Goal: Task Accomplishment & Management: Manage account settings

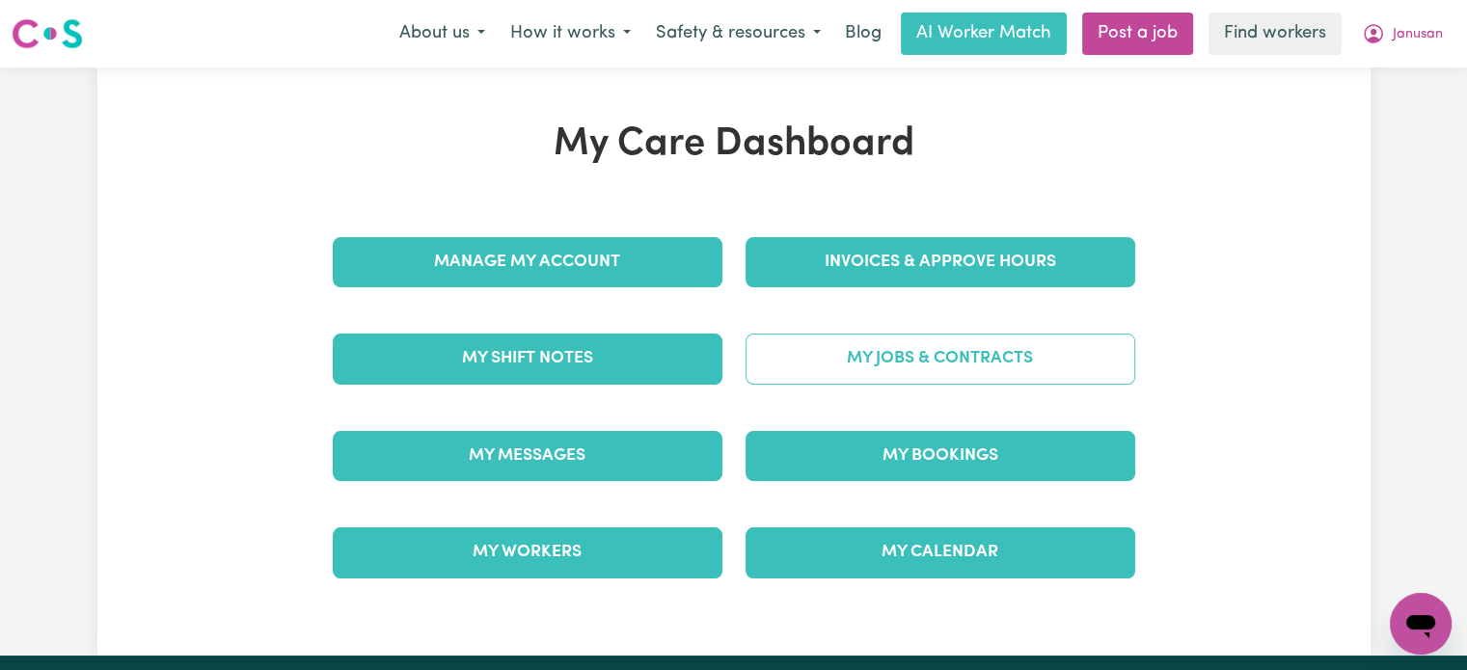
click at [905, 354] on link "My Jobs & Contracts" at bounding box center [940, 359] width 390 height 50
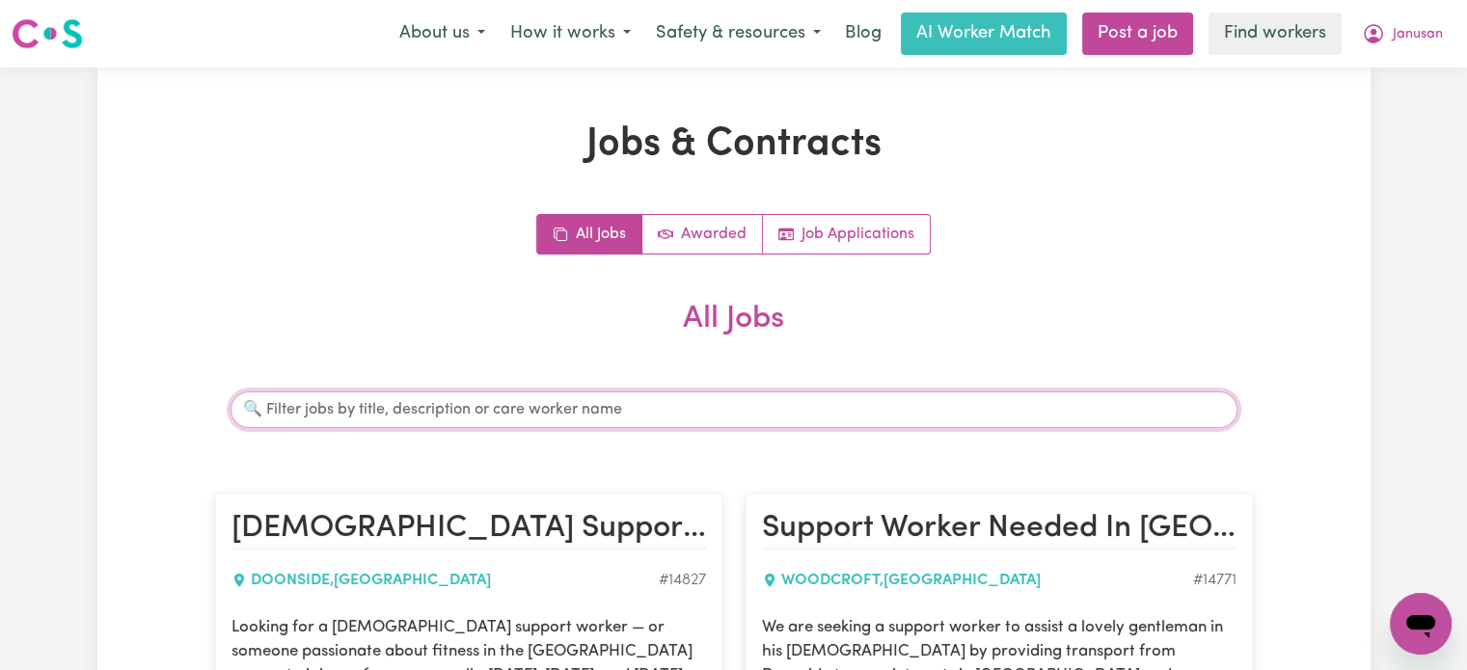
click at [559, 397] on input "Search jobs" at bounding box center [733, 410] width 1007 height 37
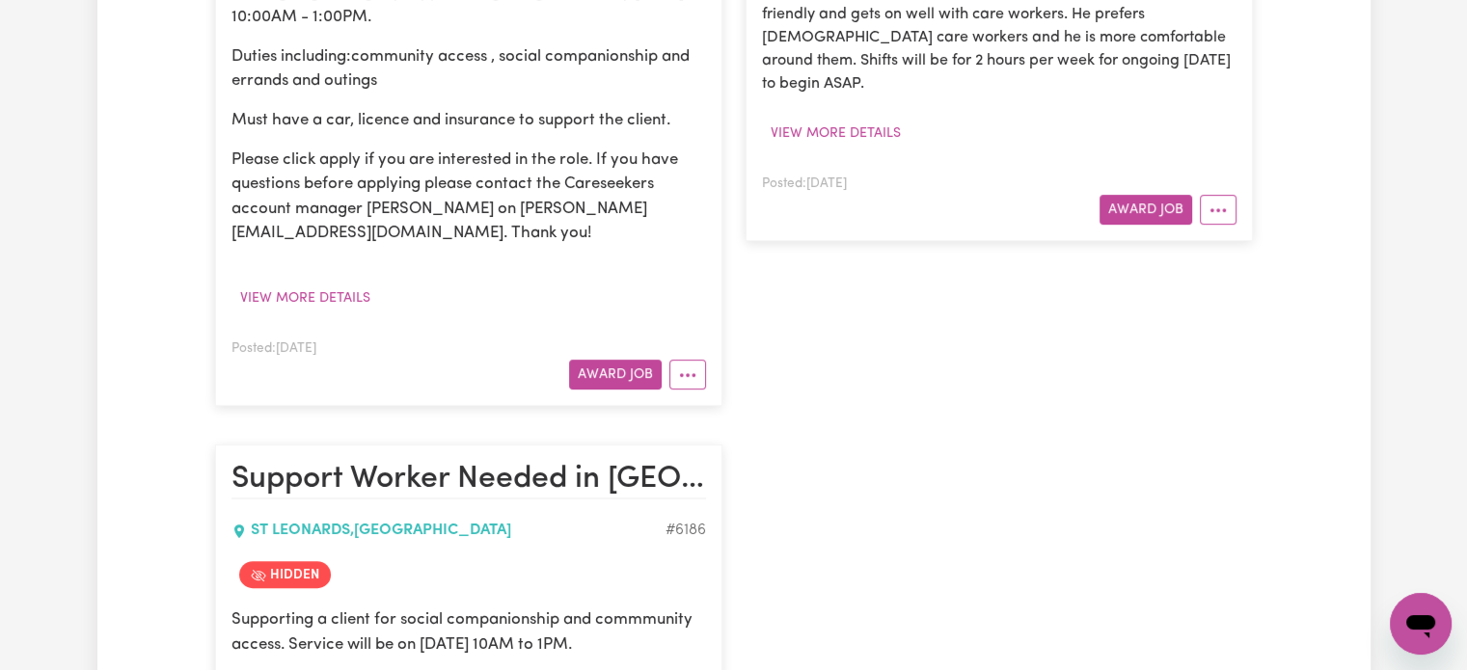
scroll to position [771, 0]
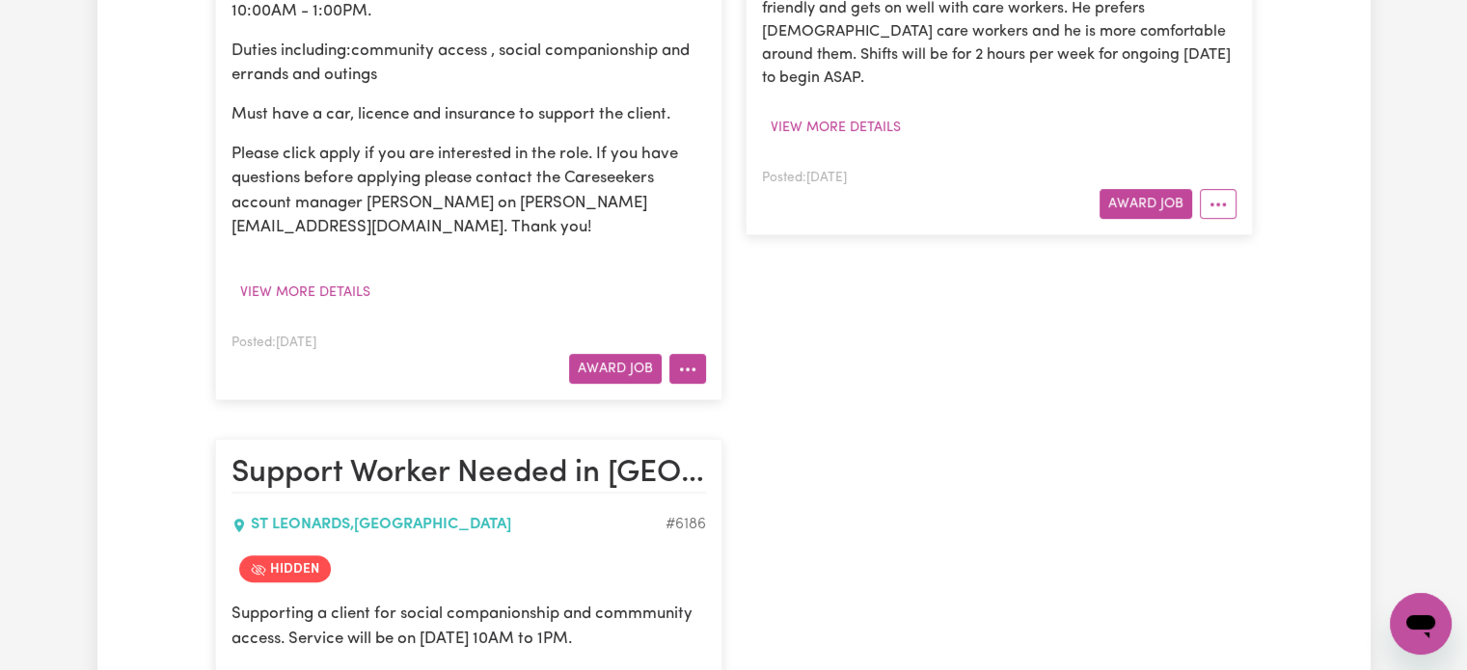
type input "[PERSON_NAME]"
click at [680, 373] on icon "More options" at bounding box center [687, 369] width 19 height 19
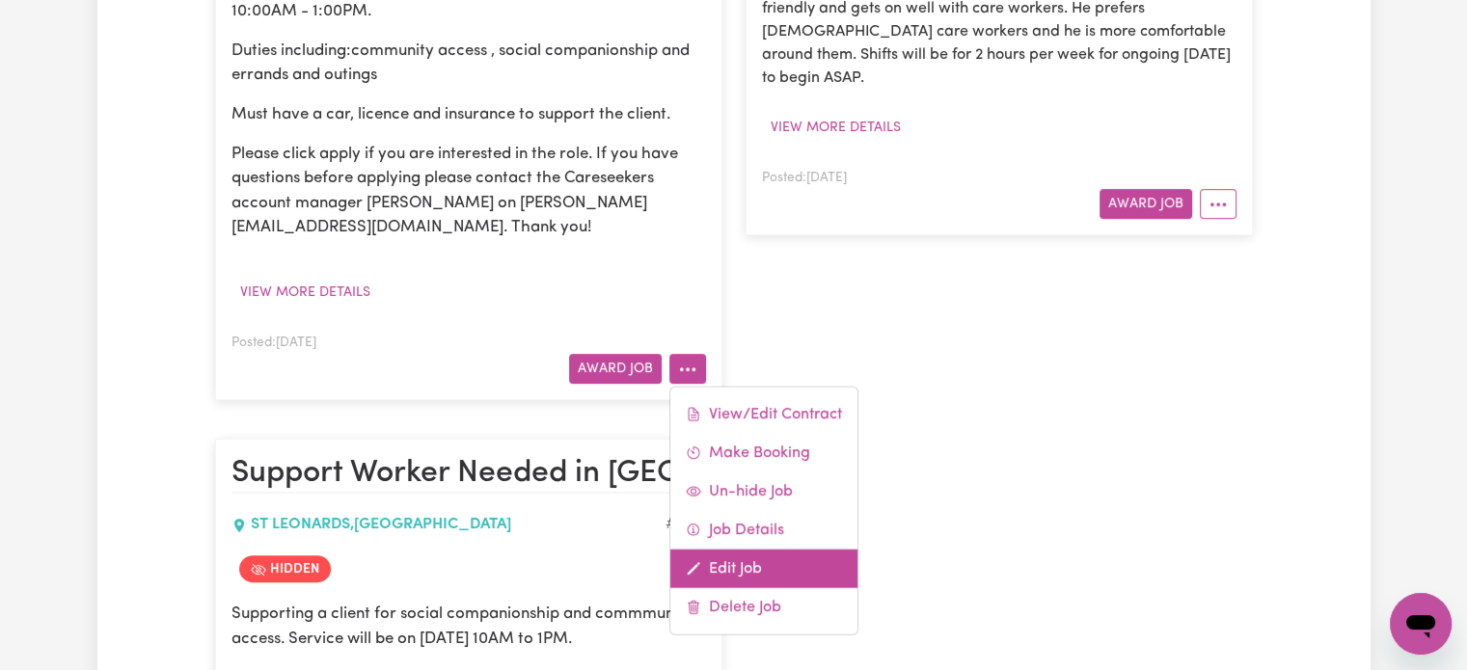
click at [756, 562] on link "Edit Job" at bounding box center [763, 569] width 187 height 39
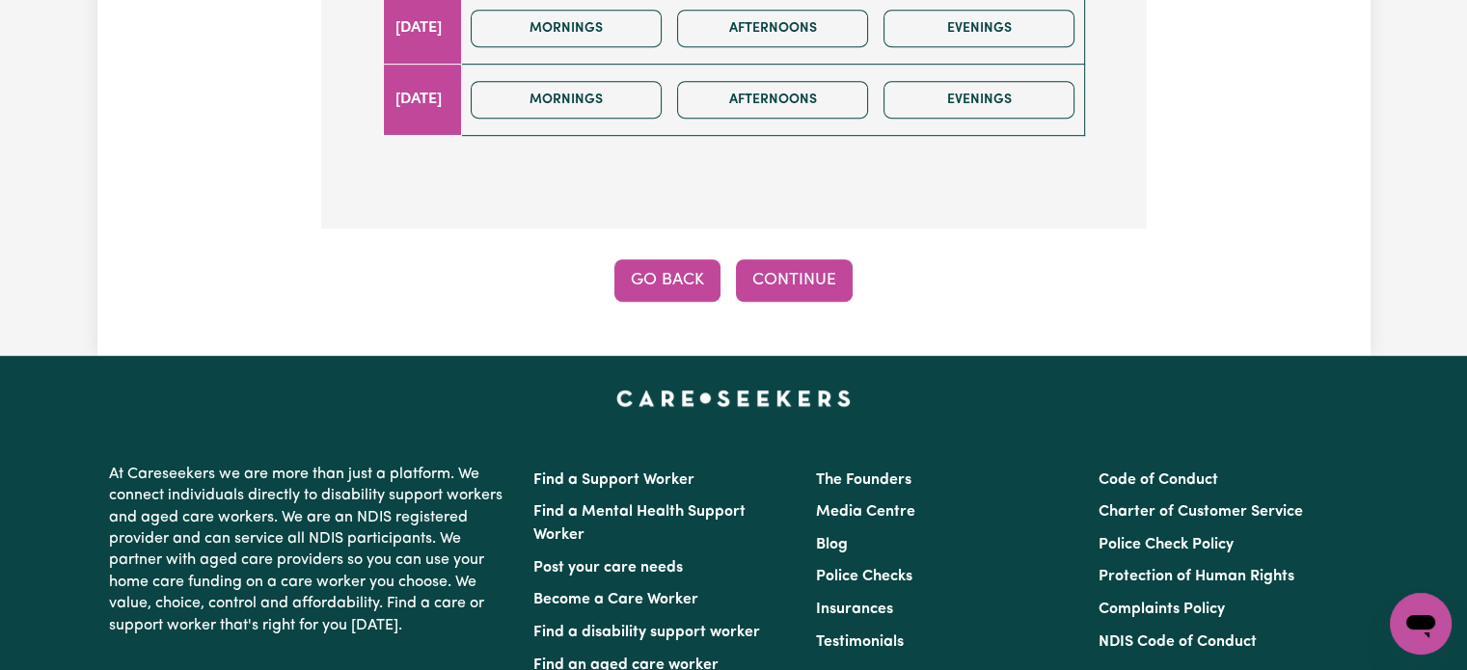
click at [667, 286] on button "Go Back" at bounding box center [667, 280] width 106 height 42
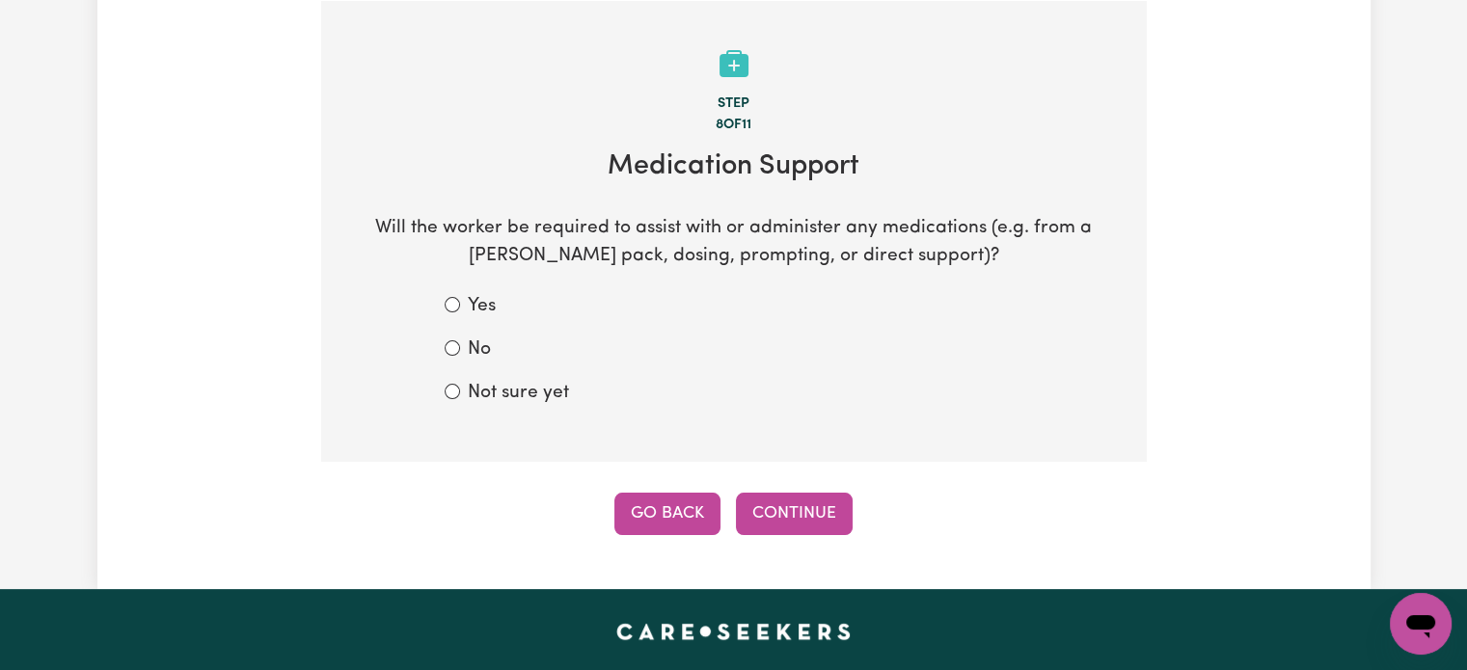
click at [663, 503] on button "Go Back" at bounding box center [667, 514] width 106 height 42
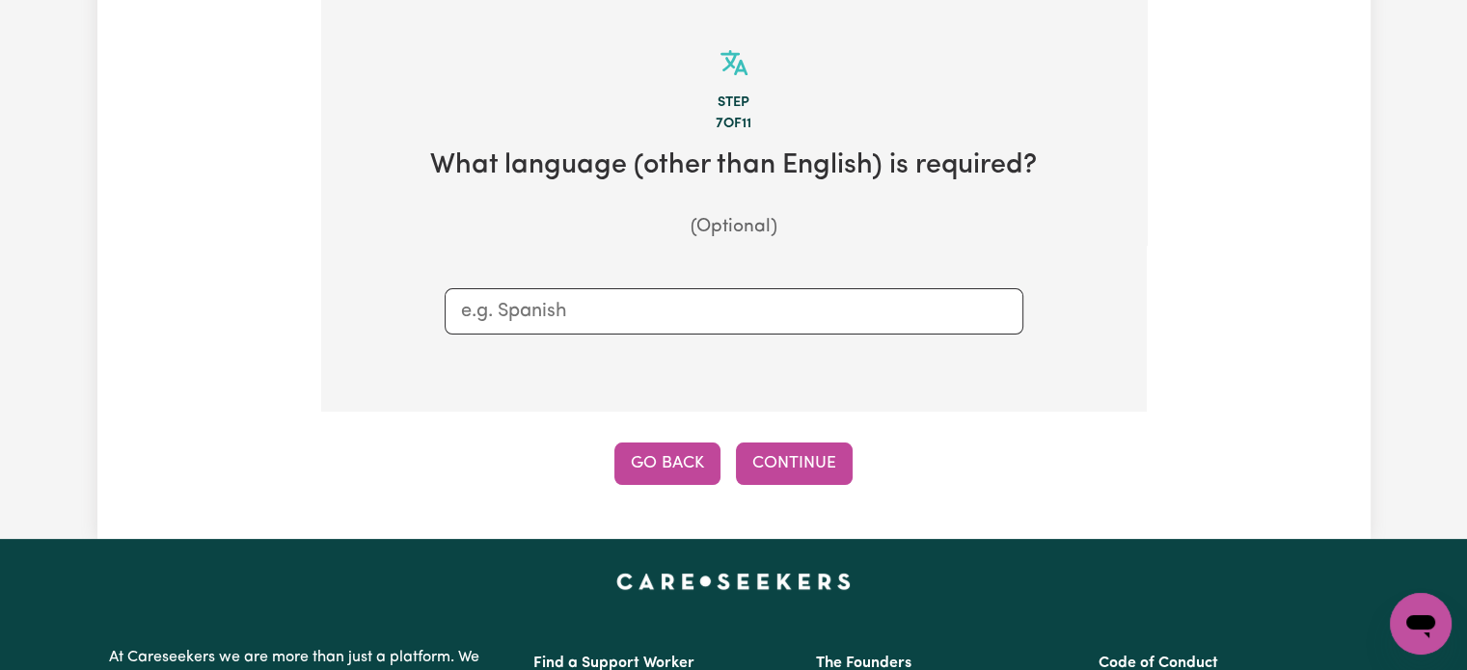
click at [676, 462] on button "Go Back" at bounding box center [667, 464] width 106 height 42
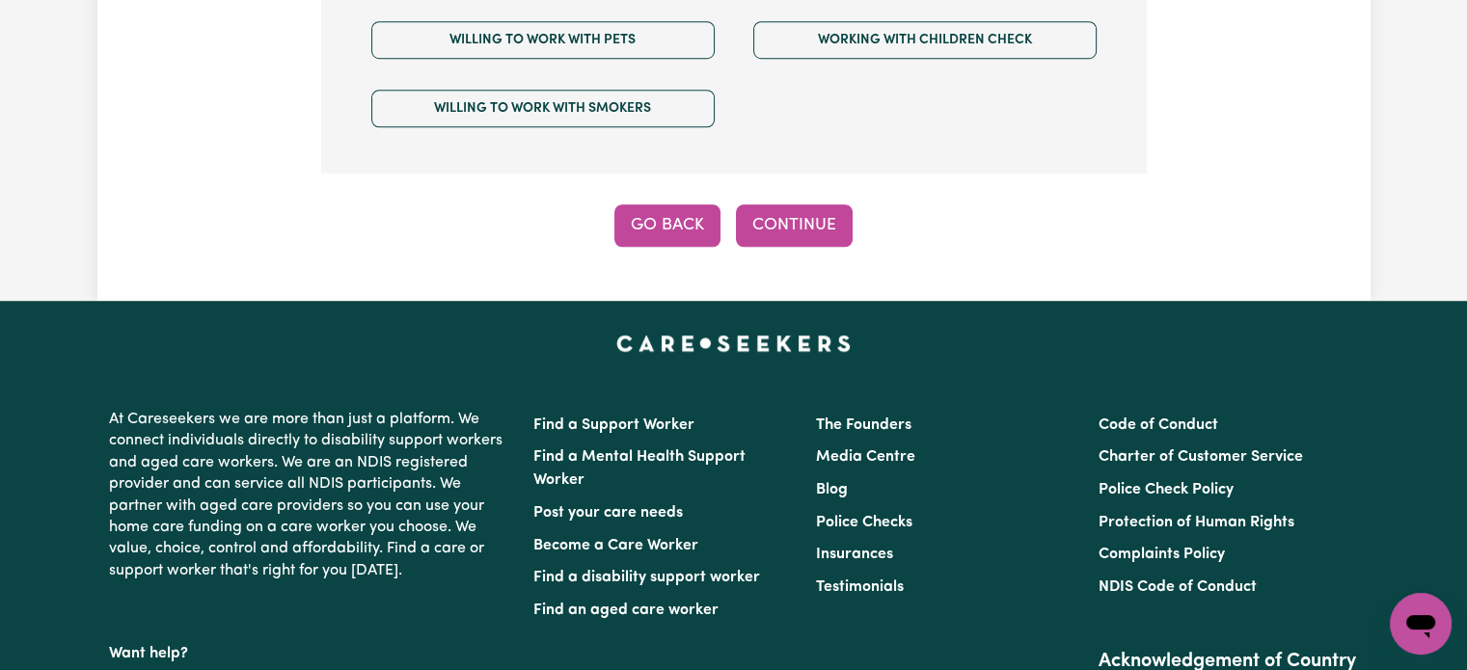
click at [667, 204] on button "Go Back" at bounding box center [667, 225] width 106 height 42
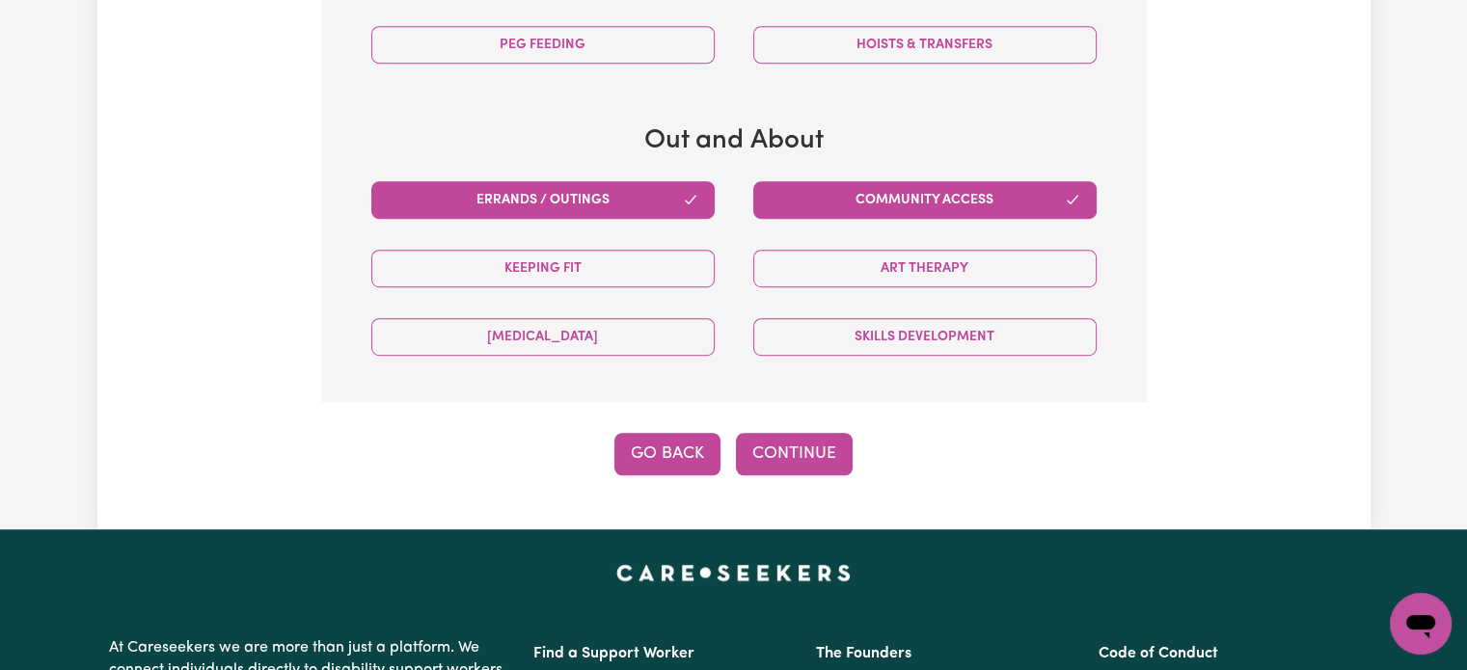
click at [675, 443] on button "Go Back" at bounding box center [667, 454] width 106 height 42
select select "NDIS_FUNDING_SELF_MANAGED"
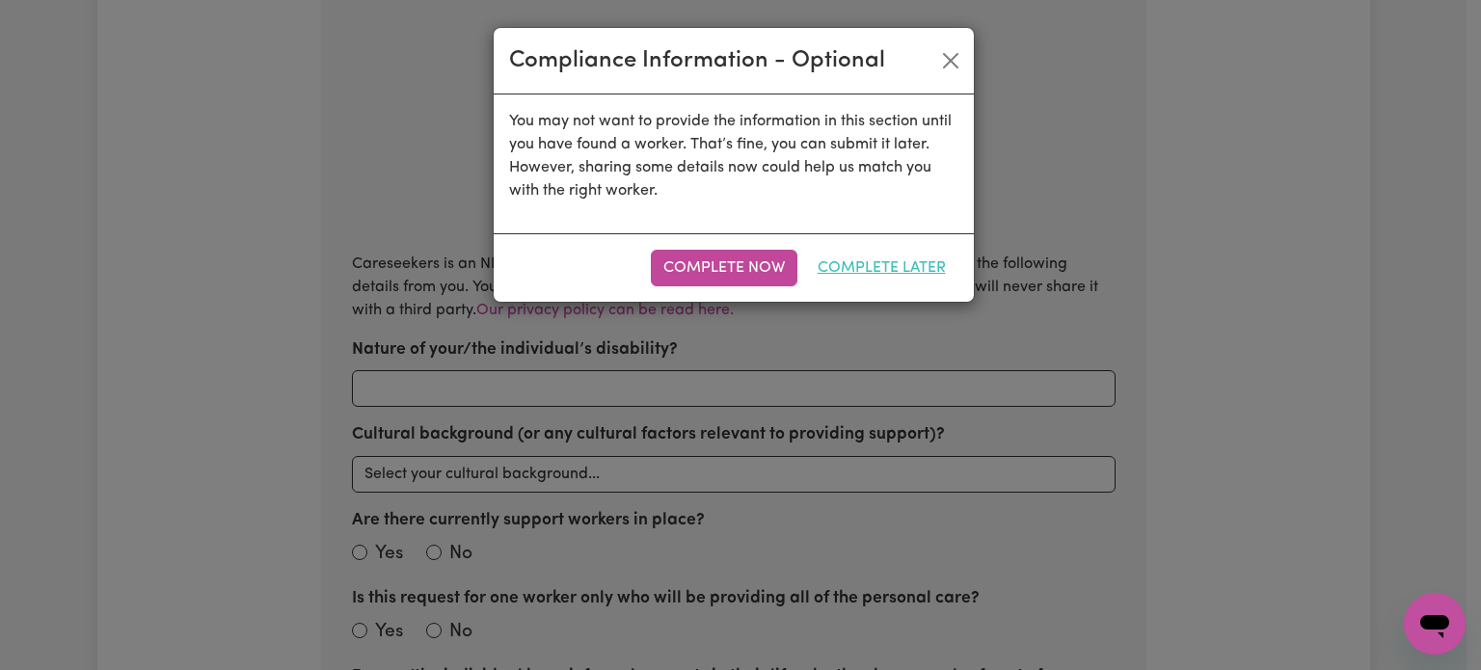
click at [891, 269] on button "Complete Later" at bounding box center [881, 268] width 153 height 37
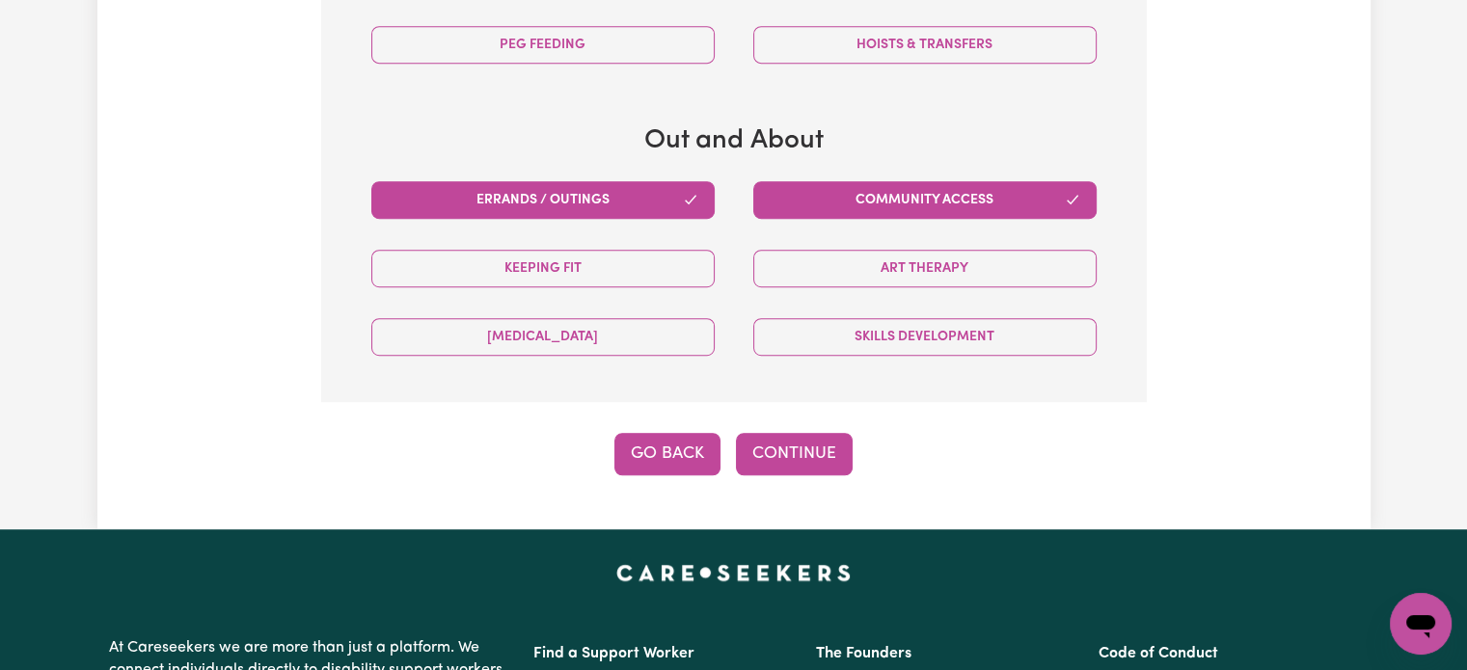
click at [694, 450] on button "Go Back" at bounding box center [667, 454] width 106 height 42
select select "NDIS_FUNDING_SELF_MANAGED"
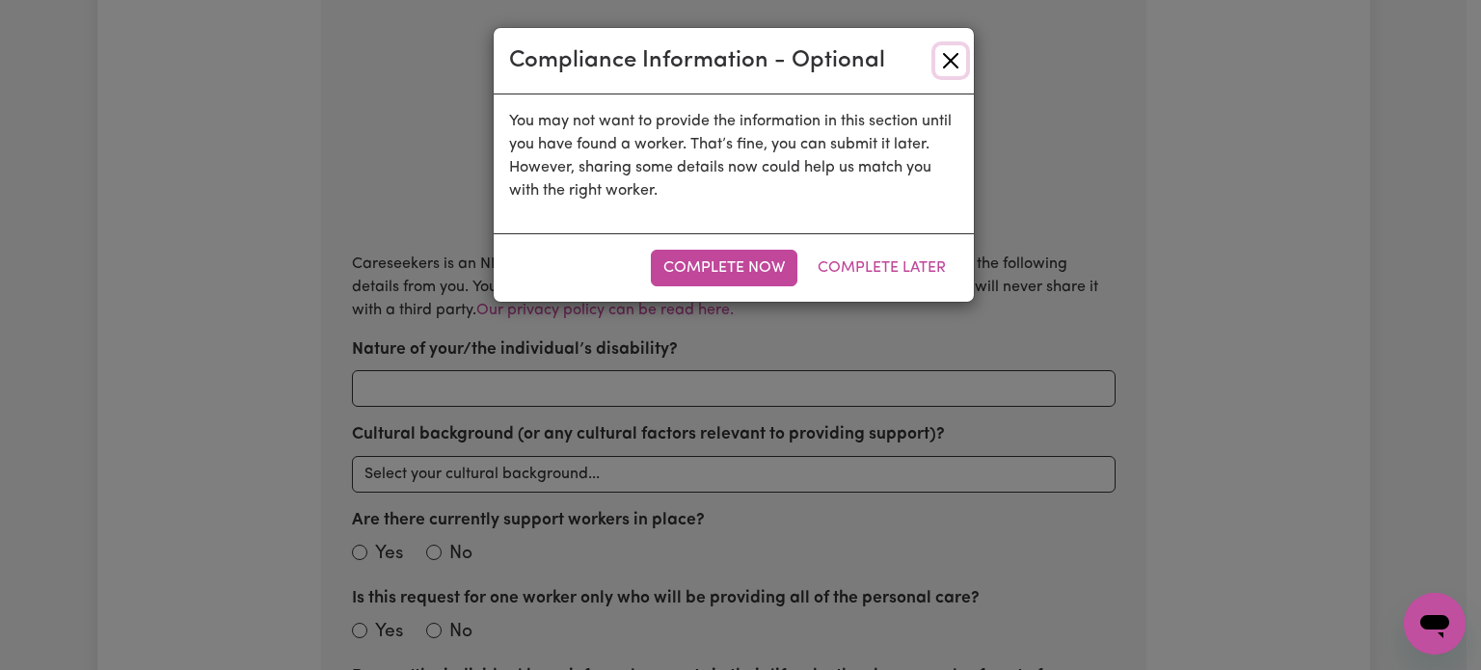
click at [940, 63] on button "Close" at bounding box center [950, 60] width 31 height 31
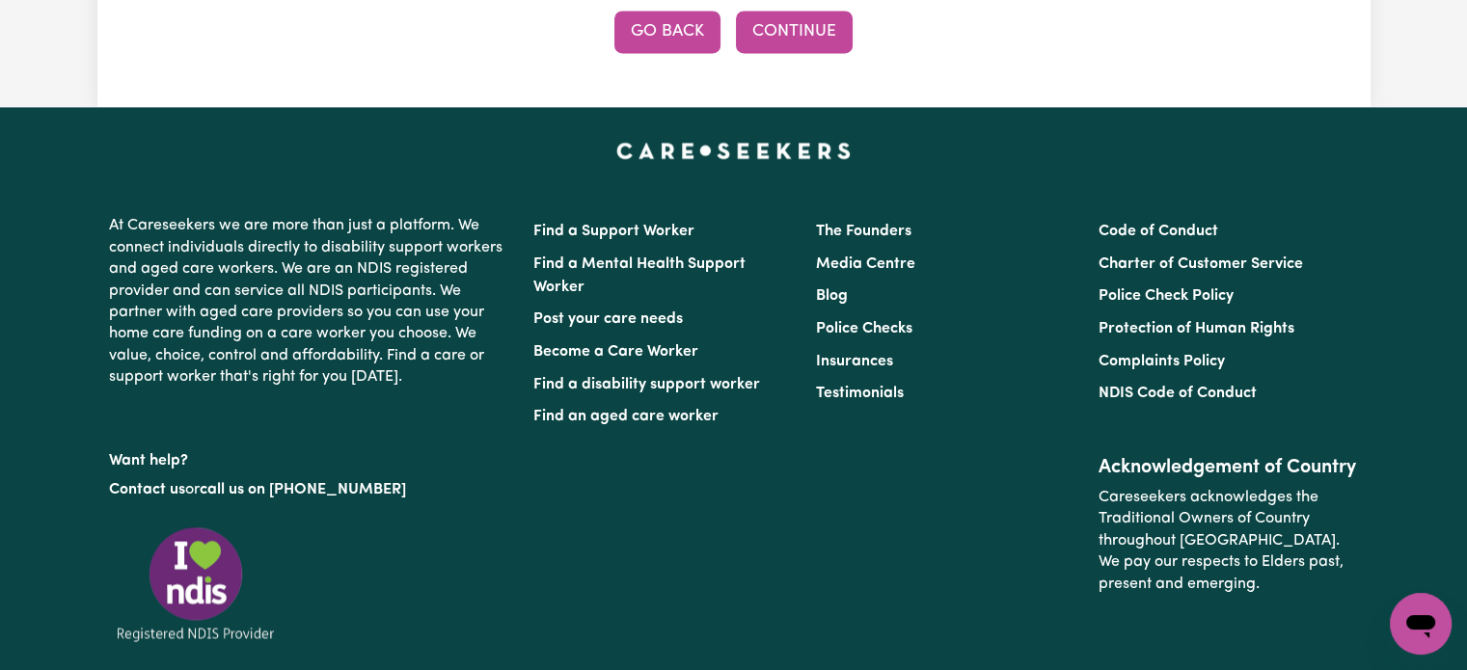
click at [682, 27] on button "Go Back" at bounding box center [667, 32] width 106 height 42
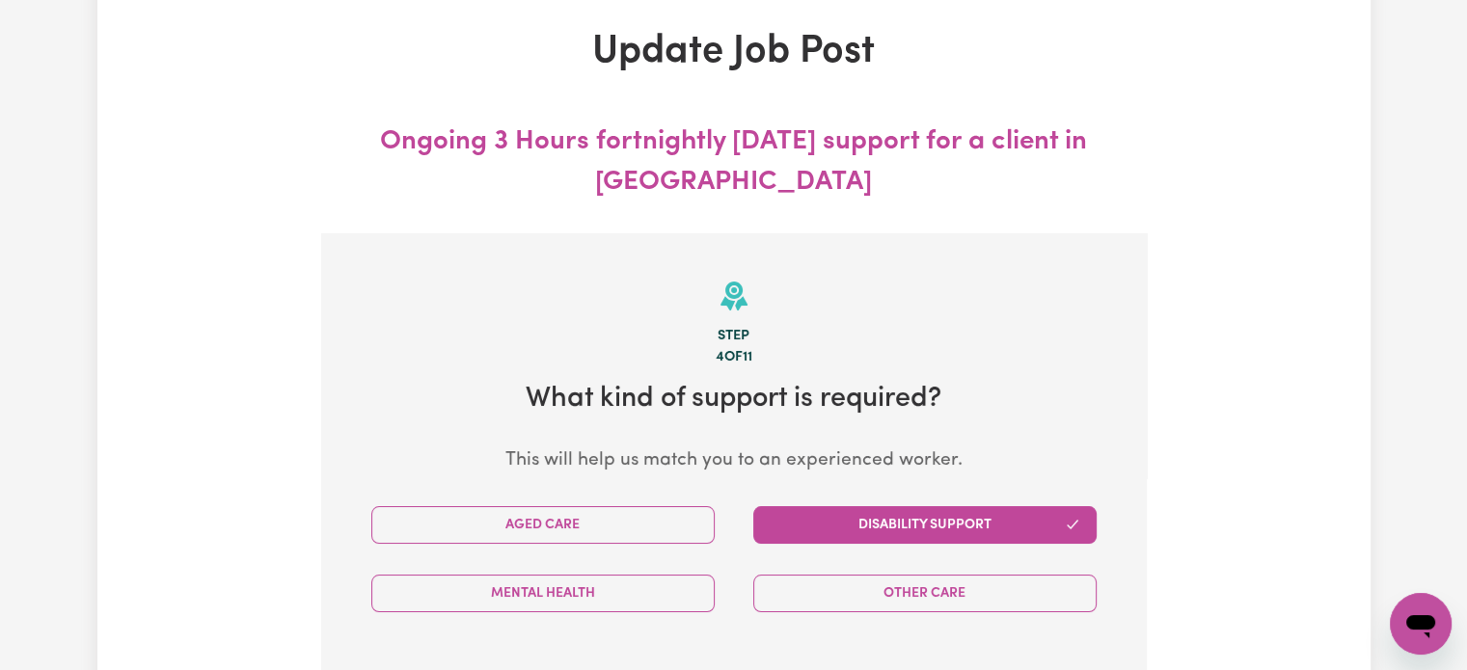
scroll to position [0, 0]
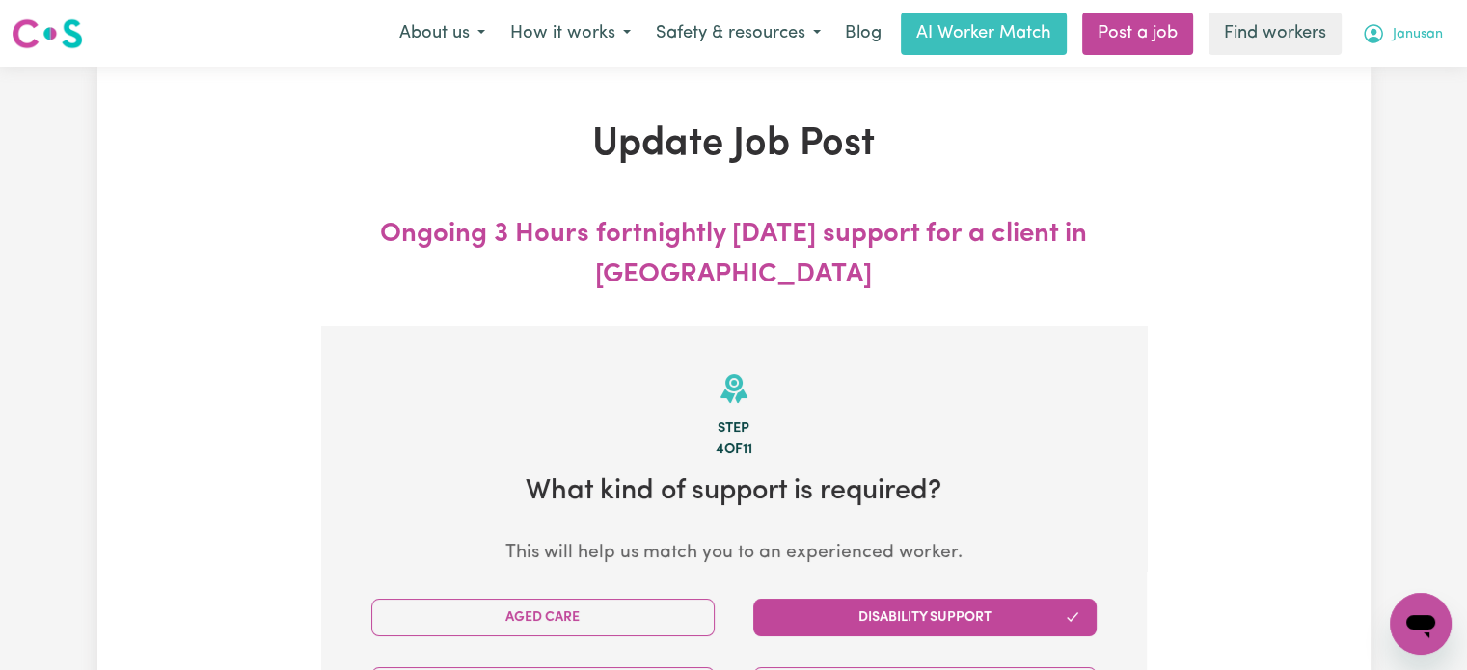
click at [1416, 45] on button "Janusan" at bounding box center [1402, 34] width 106 height 41
click at [1385, 80] on link "My Dashboard" at bounding box center [1378, 75] width 152 height 37
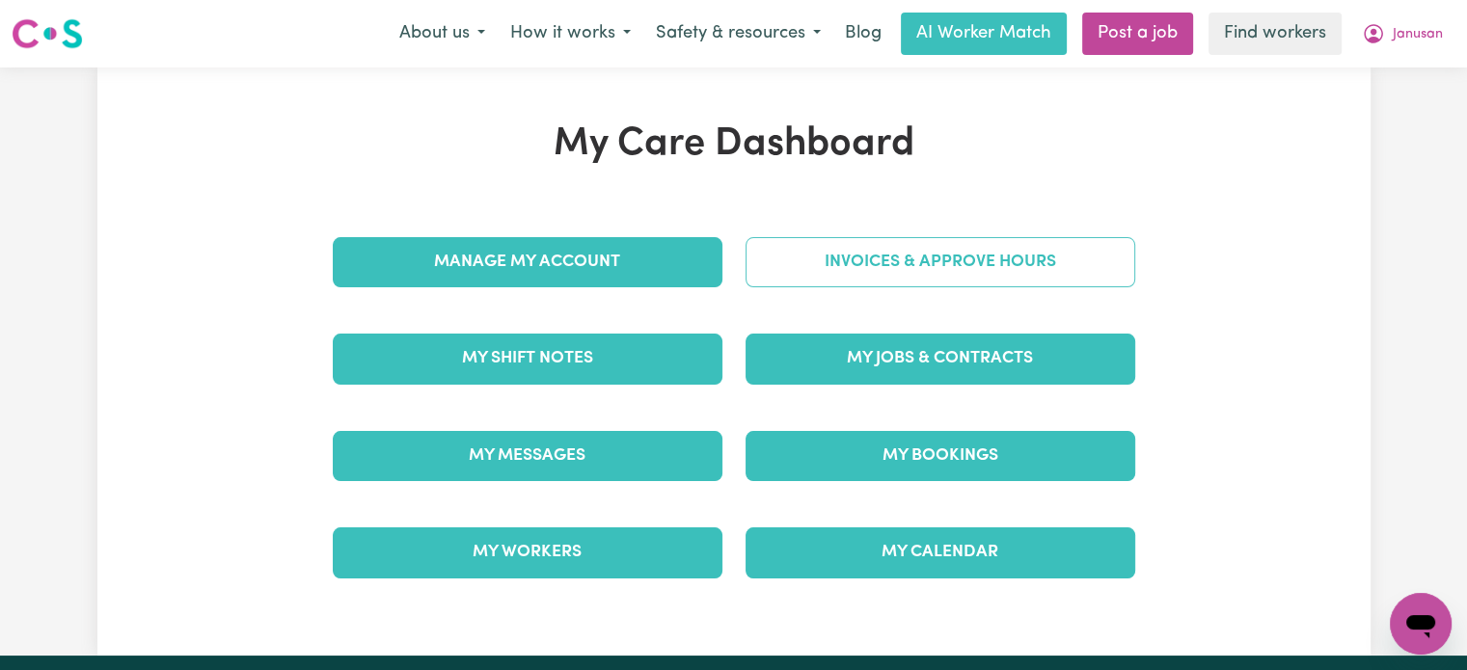
click at [907, 266] on link "Invoices & Approve Hours" at bounding box center [940, 262] width 390 height 50
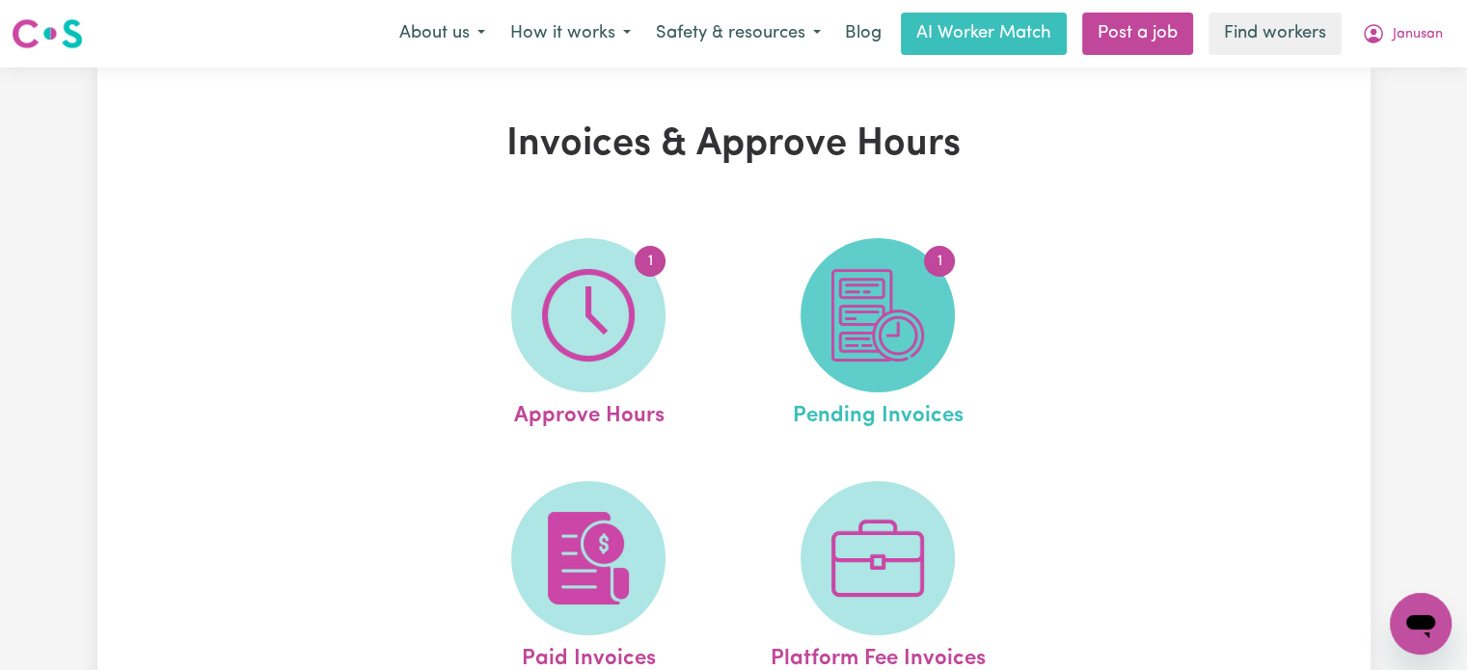
click at [953, 303] on span "1" at bounding box center [877, 315] width 154 height 154
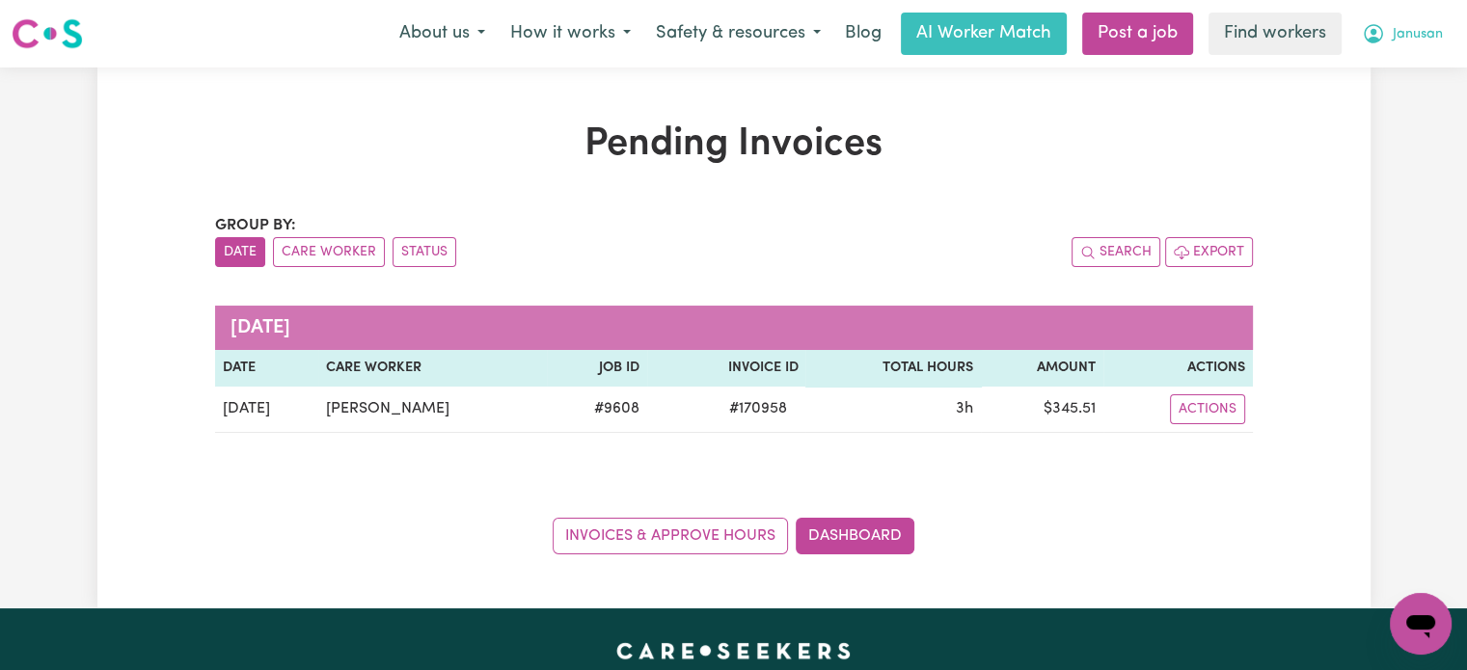
click at [1417, 30] on span "Janusan" at bounding box center [1418, 34] width 50 height 21
click at [1418, 69] on link "My Dashboard" at bounding box center [1378, 75] width 152 height 37
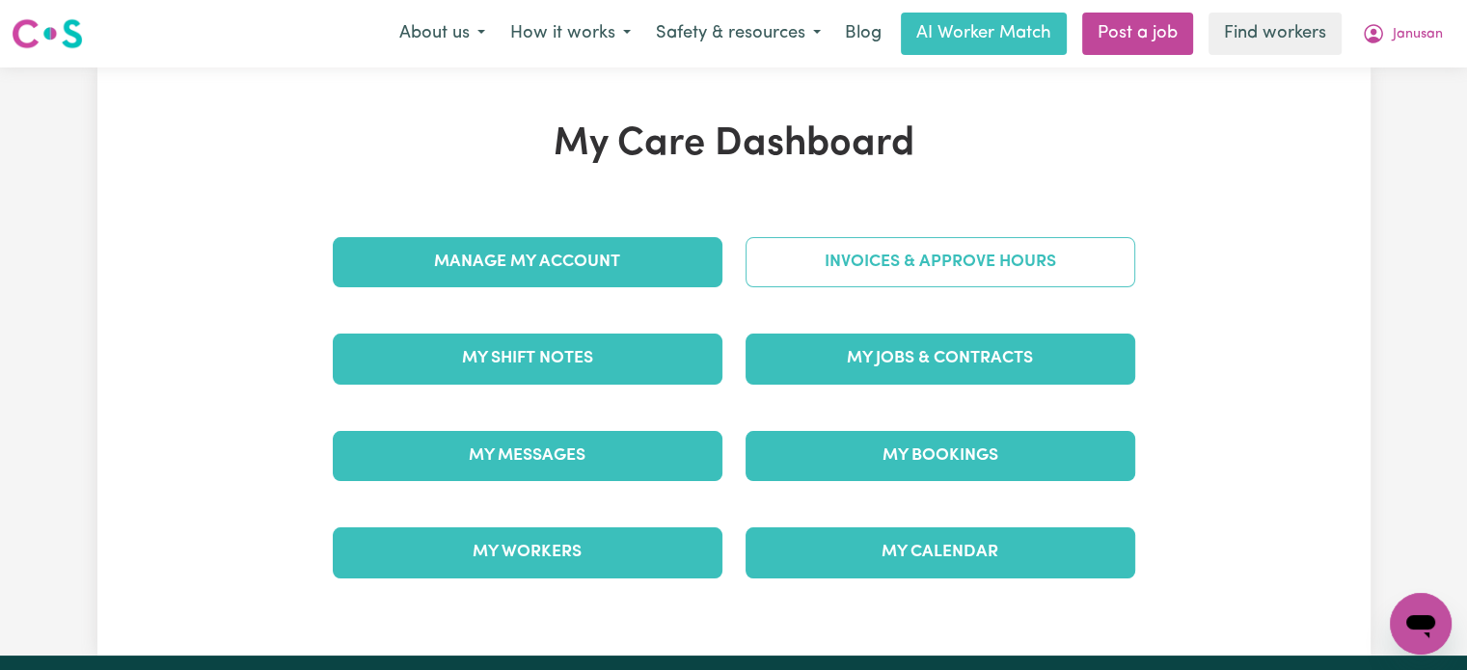
click at [958, 284] on link "Invoices & Approve Hours" at bounding box center [940, 262] width 390 height 50
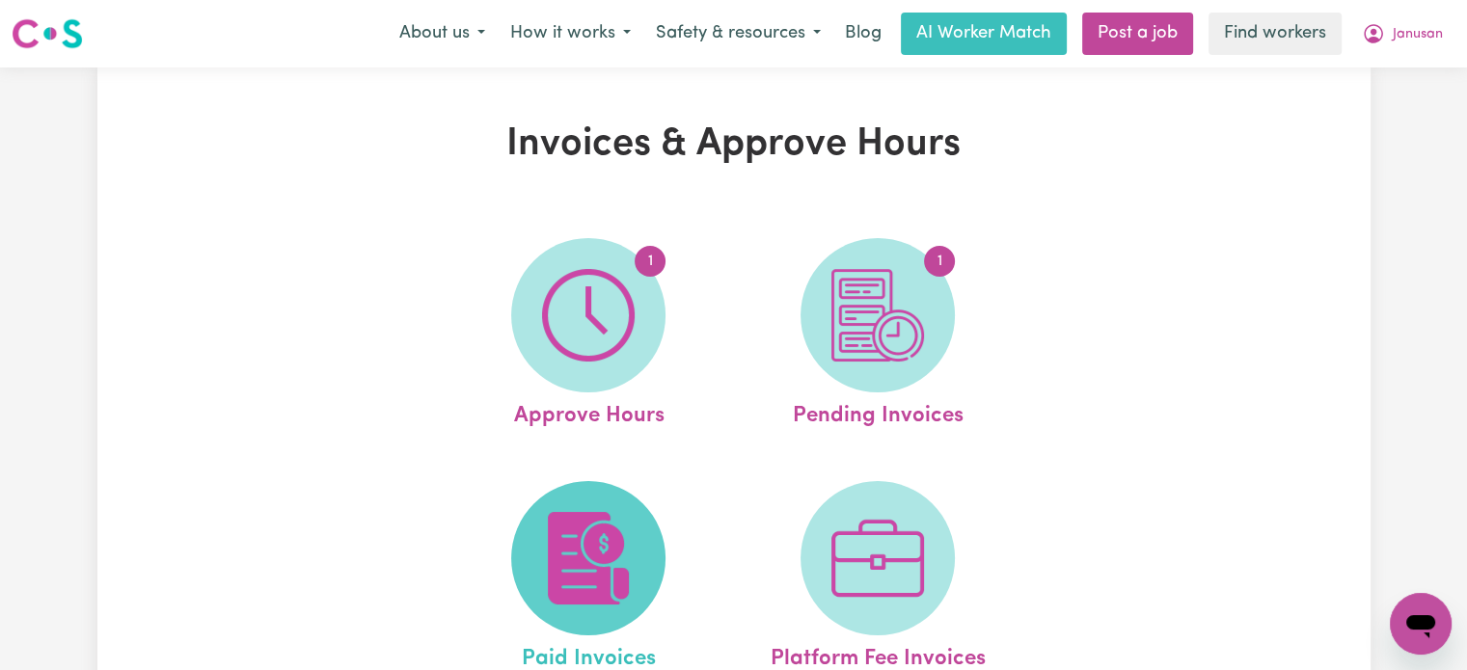
click at [616, 559] on img at bounding box center [588, 558] width 93 height 93
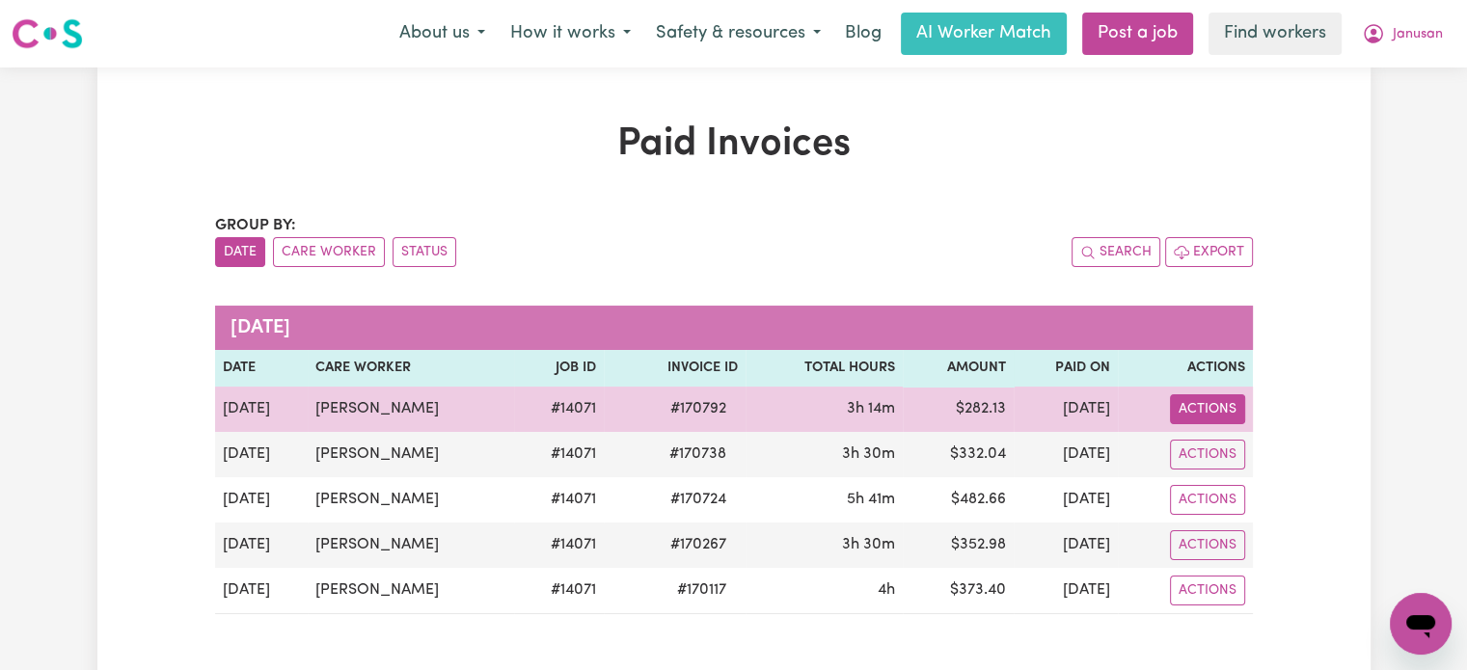
click at [1209, 417] on button "Actions" at bounding box center [1207, 409] width 75 height 30
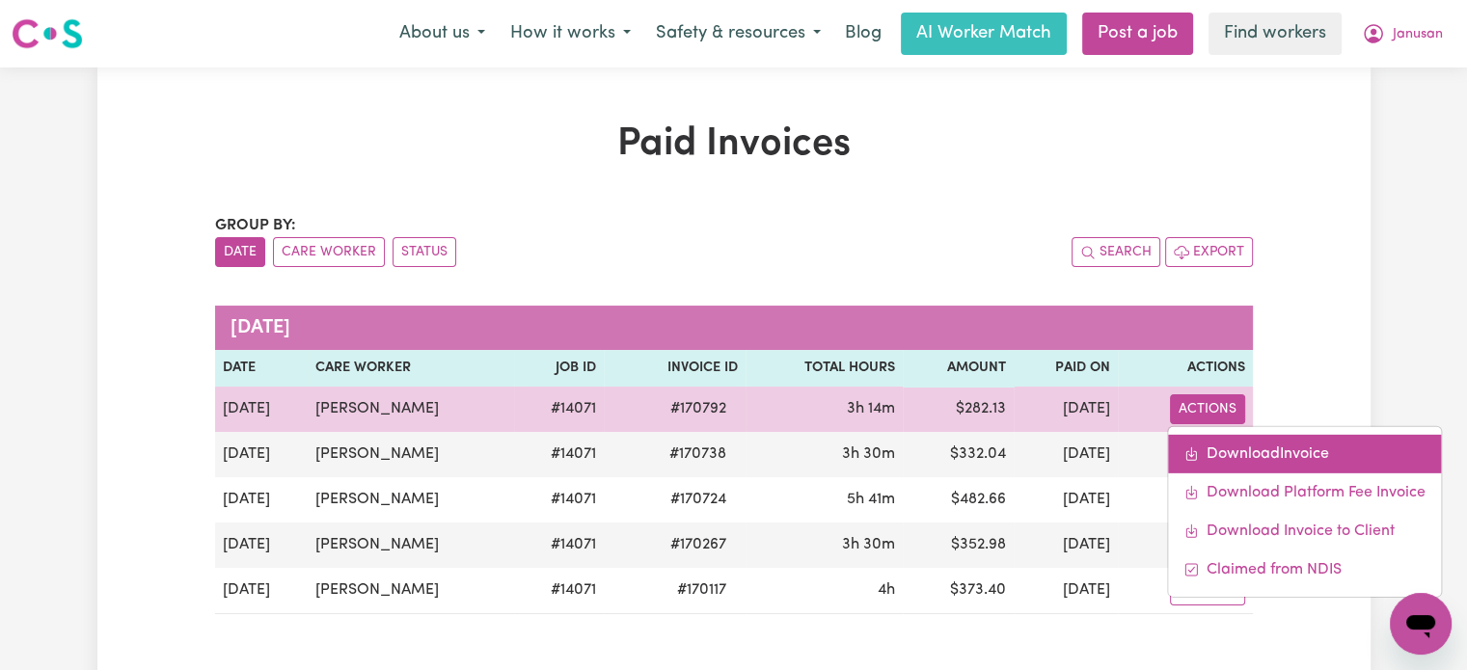
click at [1253, 442] on link "Download Invoice" at bounding box center [1304, 453] width 273 height 39
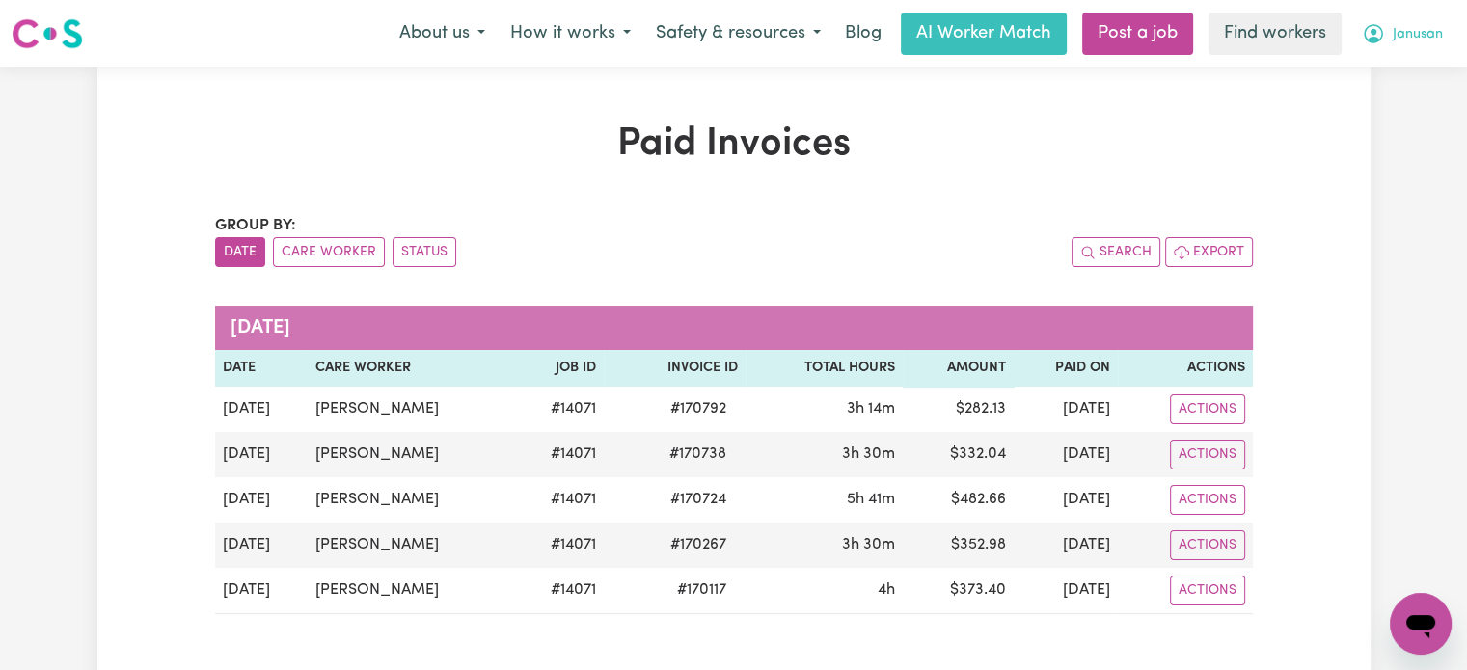
click at [1417, 52] on button "Janusan" at bounding box center [1402, 34] width 106 height 41
click at [1416, 72] on link "My Dashboard" at bounding box center [1378, 75] width 152 height 37
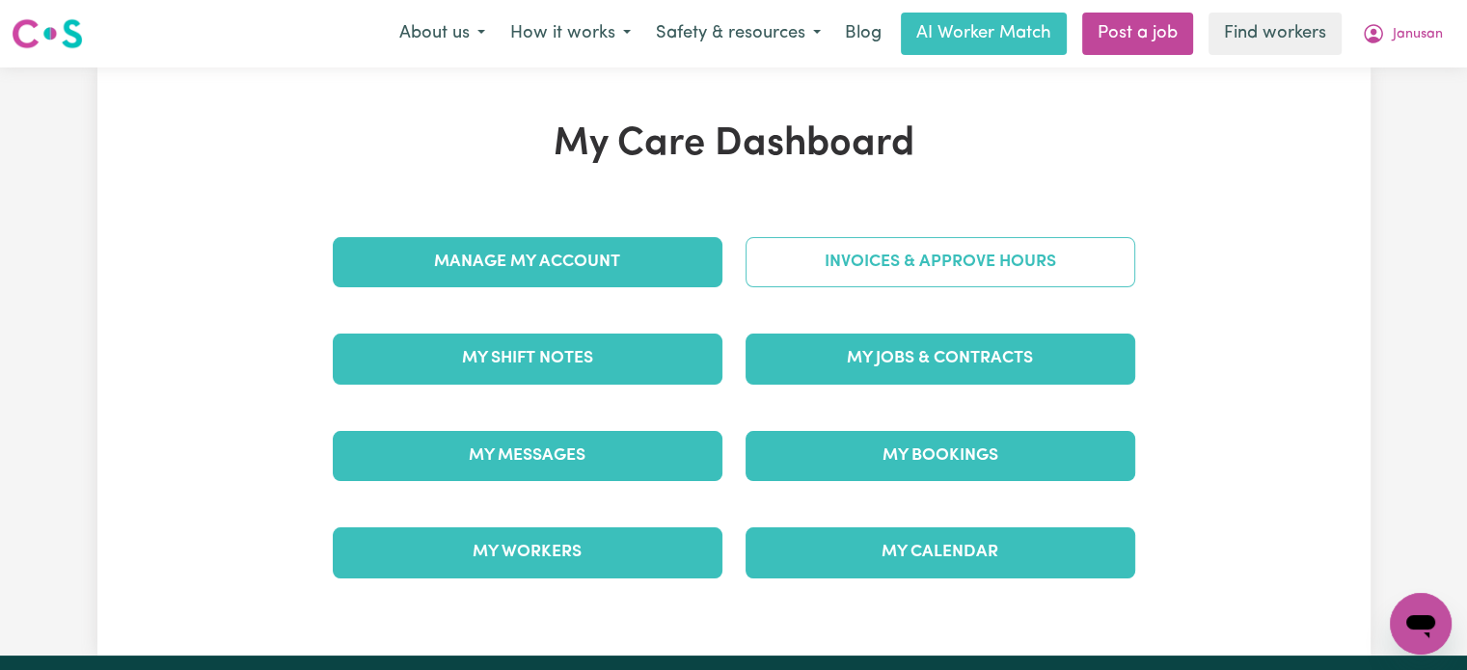
click at [1013, 264] on link "Invoices & Approve Hours" at bounding box center [940, 262] width 390 height 50
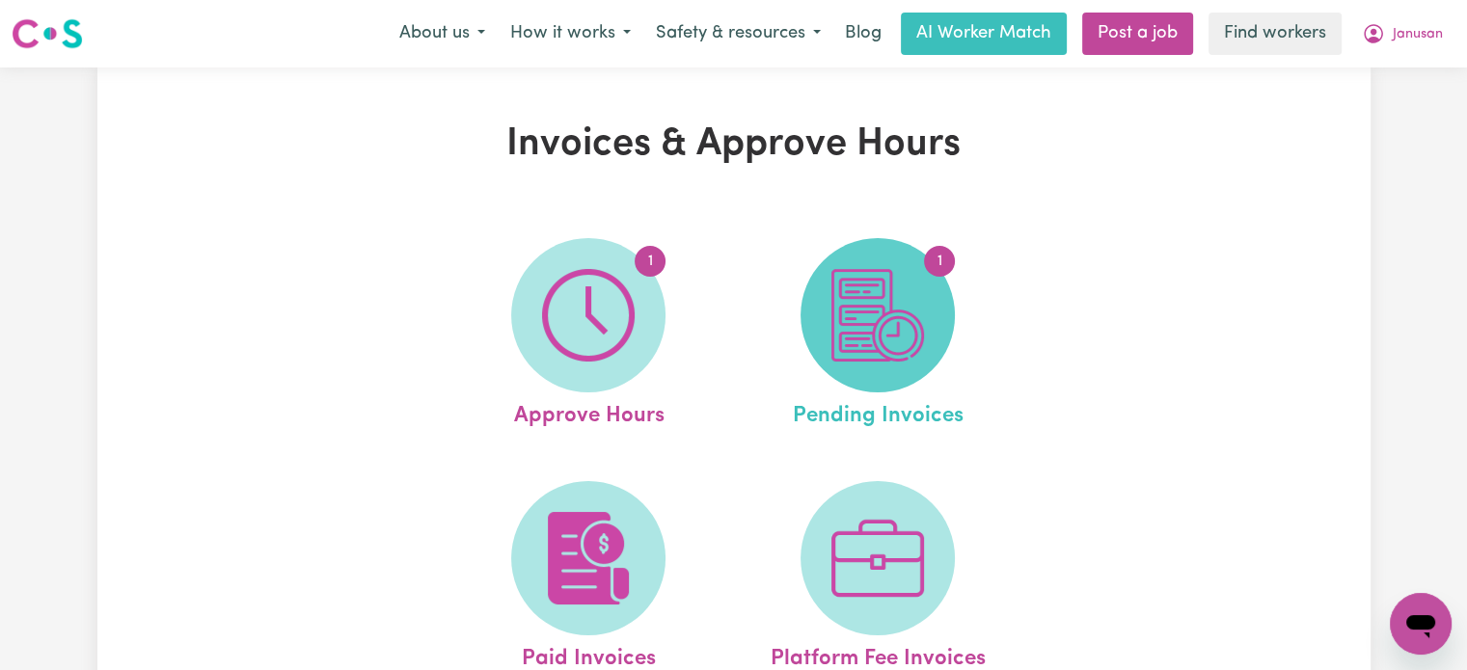
click at [932, 302] on span "1" at bounding box center [877, 315] width 154 height 154
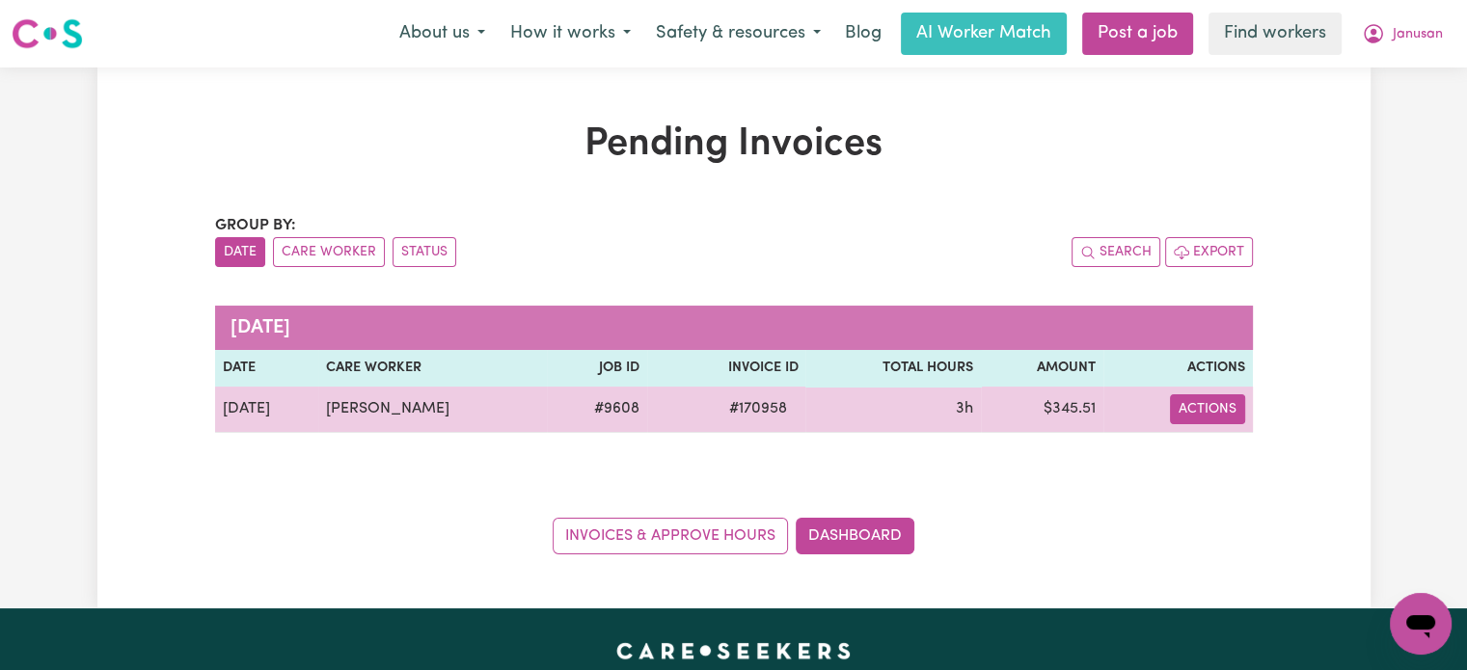
drag, startPoint x: 1207, startPoint y: 408, endPoint x: 1231, endPoint y: 422, distance: 28.1
click at [1207, 408] on button "Actions" at bounding box center [1207, 409] width 75 height 30
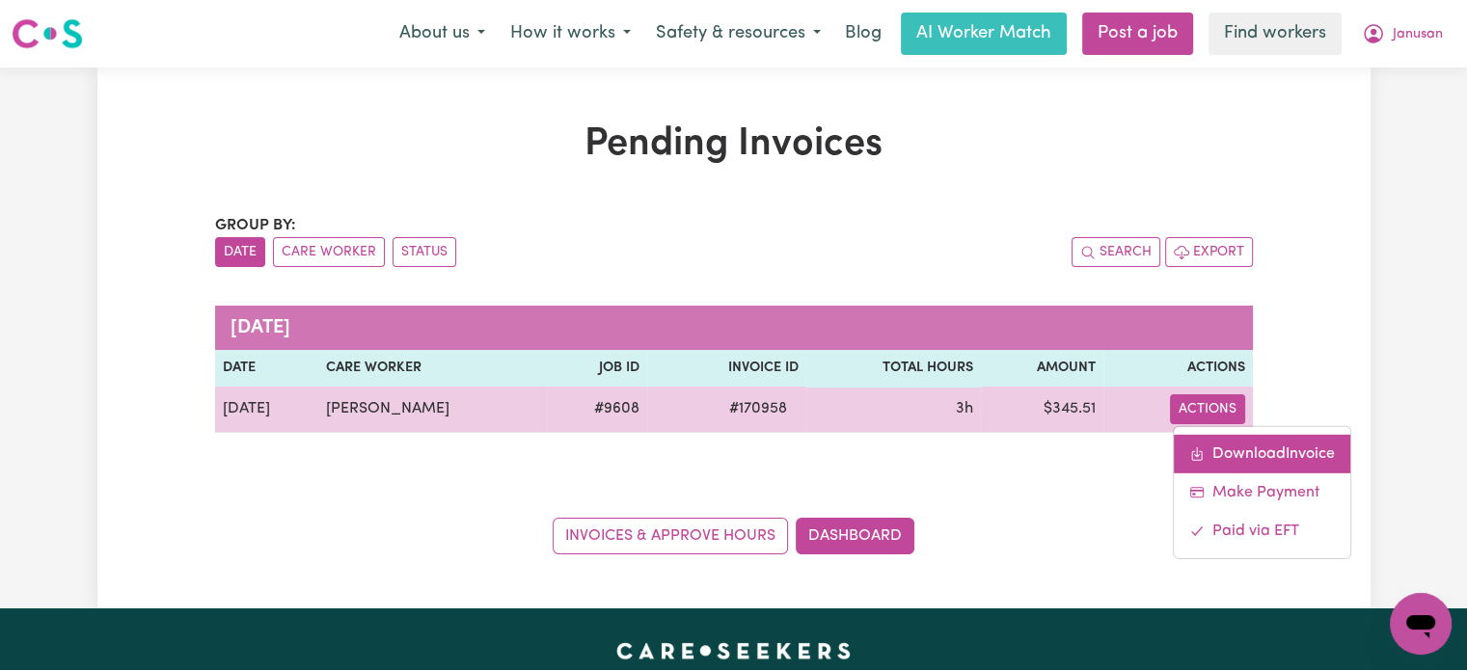
click at [1244, 452] on link "Download Invoice" at bounding box center [1262, 453] width 176 height 39
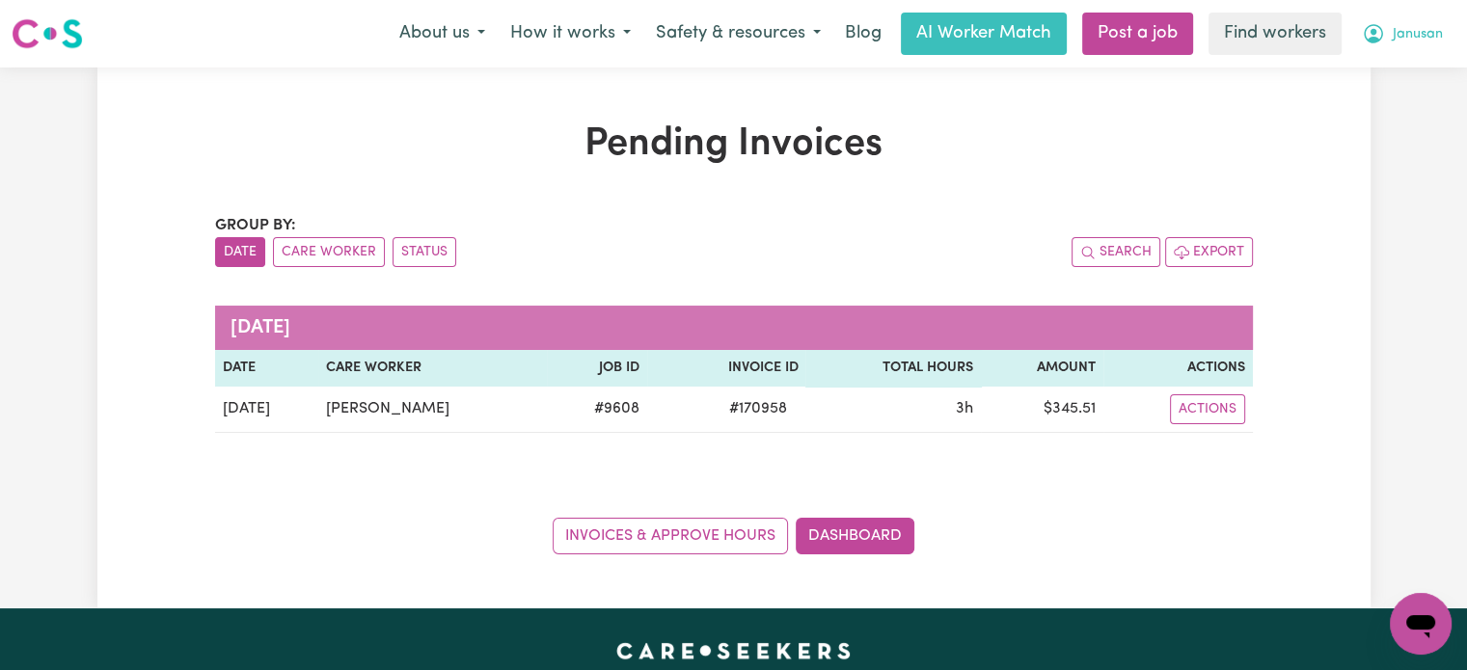
click at [1414, 37] on span "Janusan" at bounding box center [1418, 34] width 50 height 21
click at [1416, 68] on link "My Dashboard" at bounding box center [1378, 75] width 152 height 37
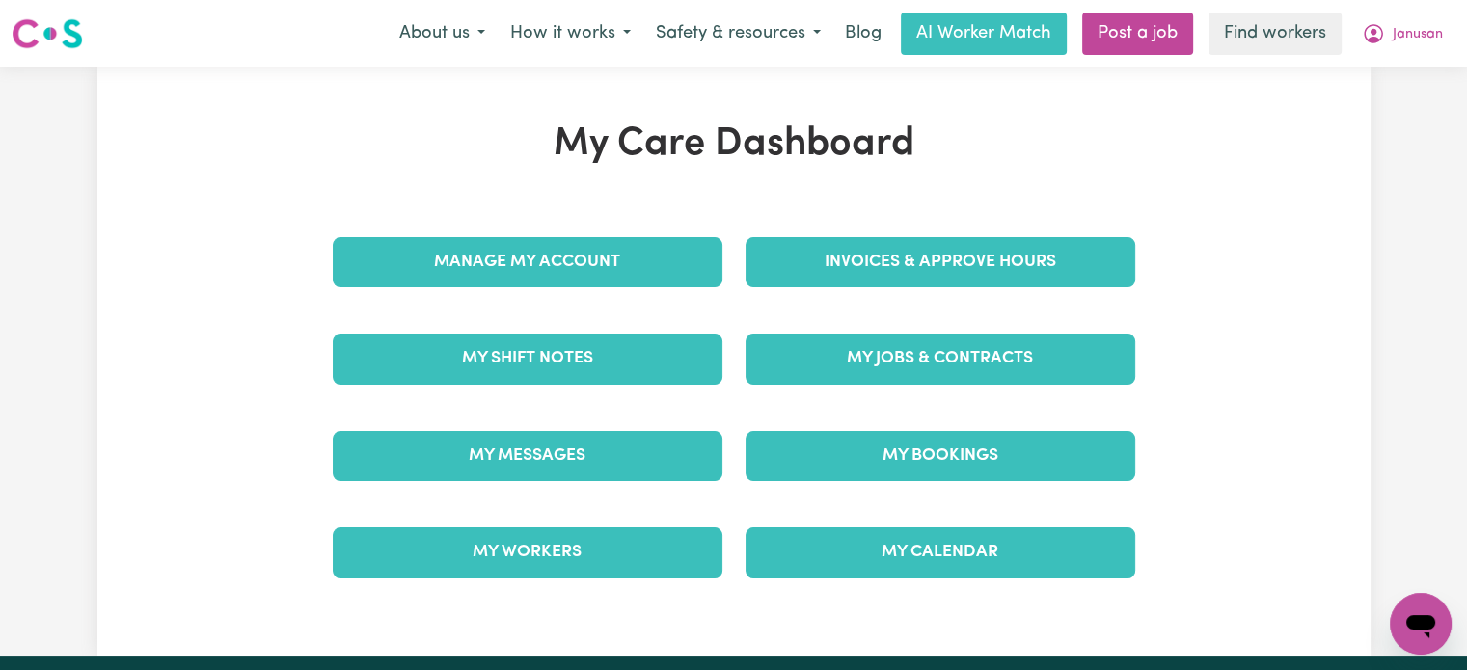
click at [1416, 68] on div "My Care Dashboard Manage My Account Invoices & Approve Hours My Shift Notes My …" at bounding box center [733, 362] width 1467 height 588
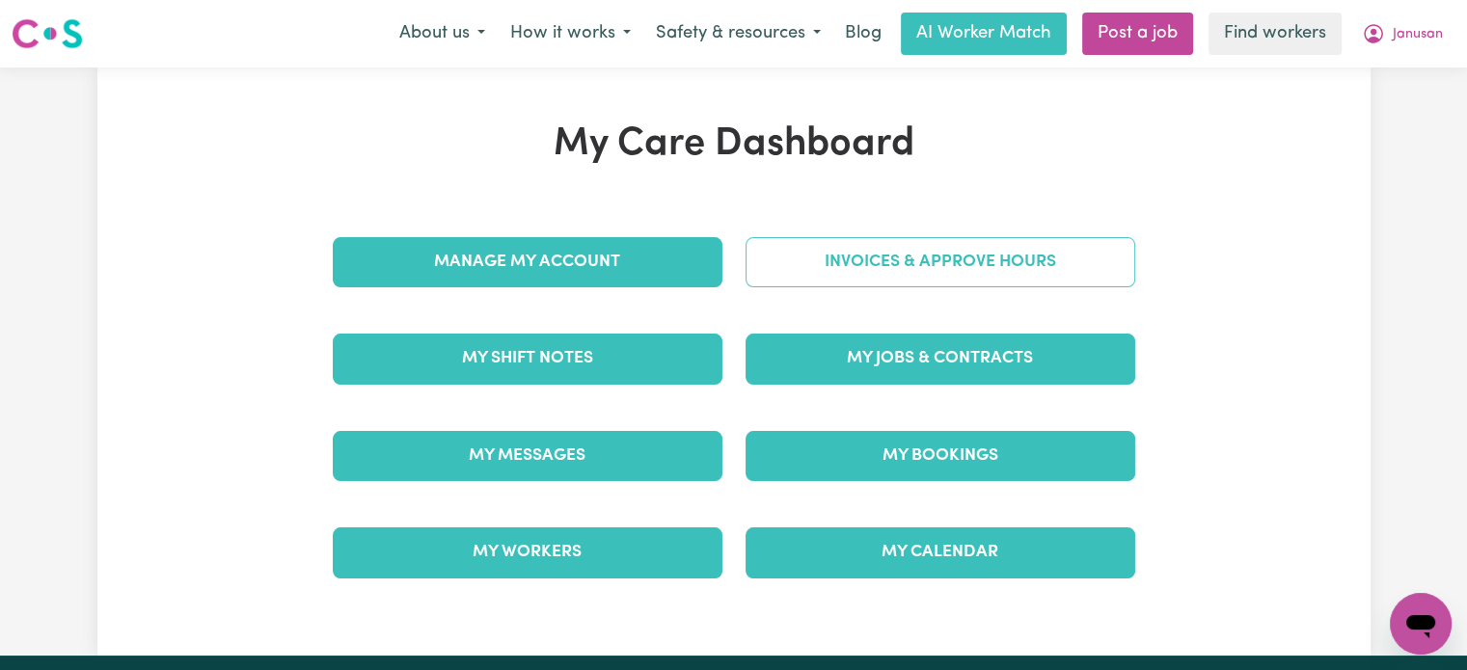
click at [1062, 266] on link "Invoices & Approve Hours" at bounding box center [940, 262] width 390 height 50
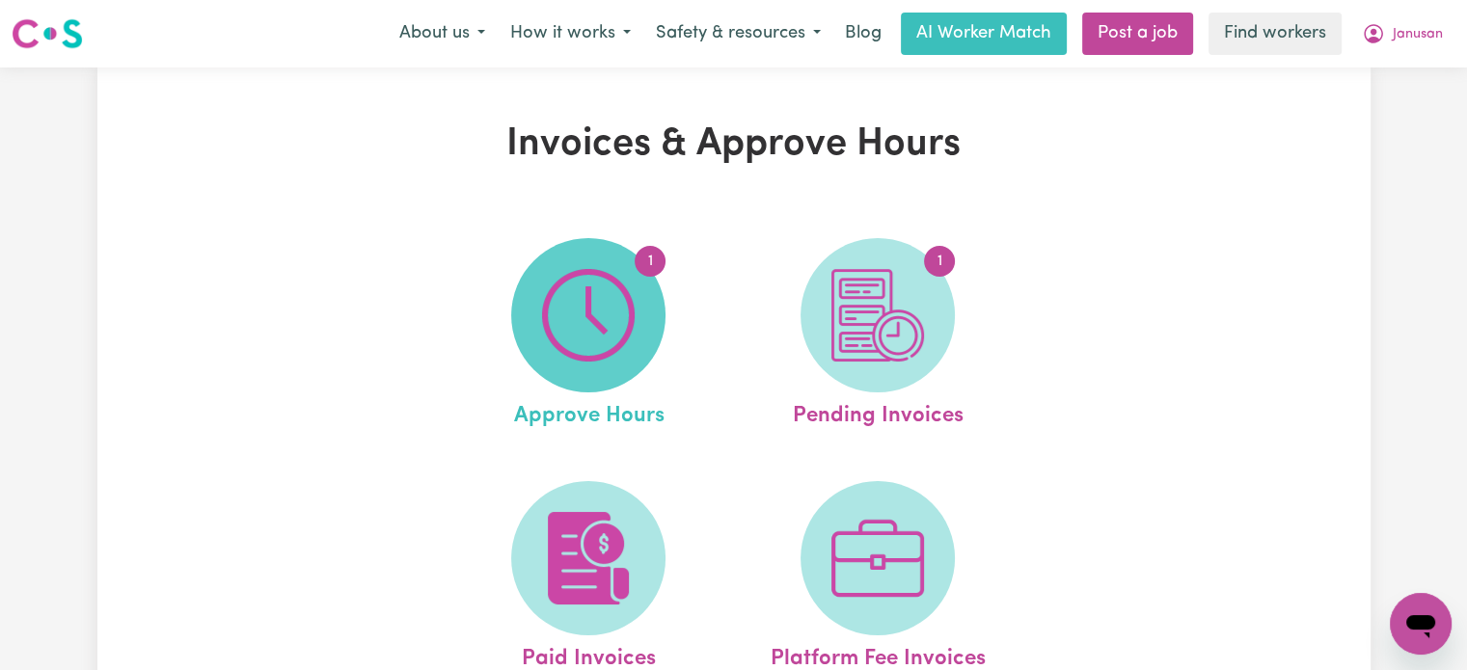
click at [640, 286] on span "1" at bounding box center [588, 315] width 154 height 154
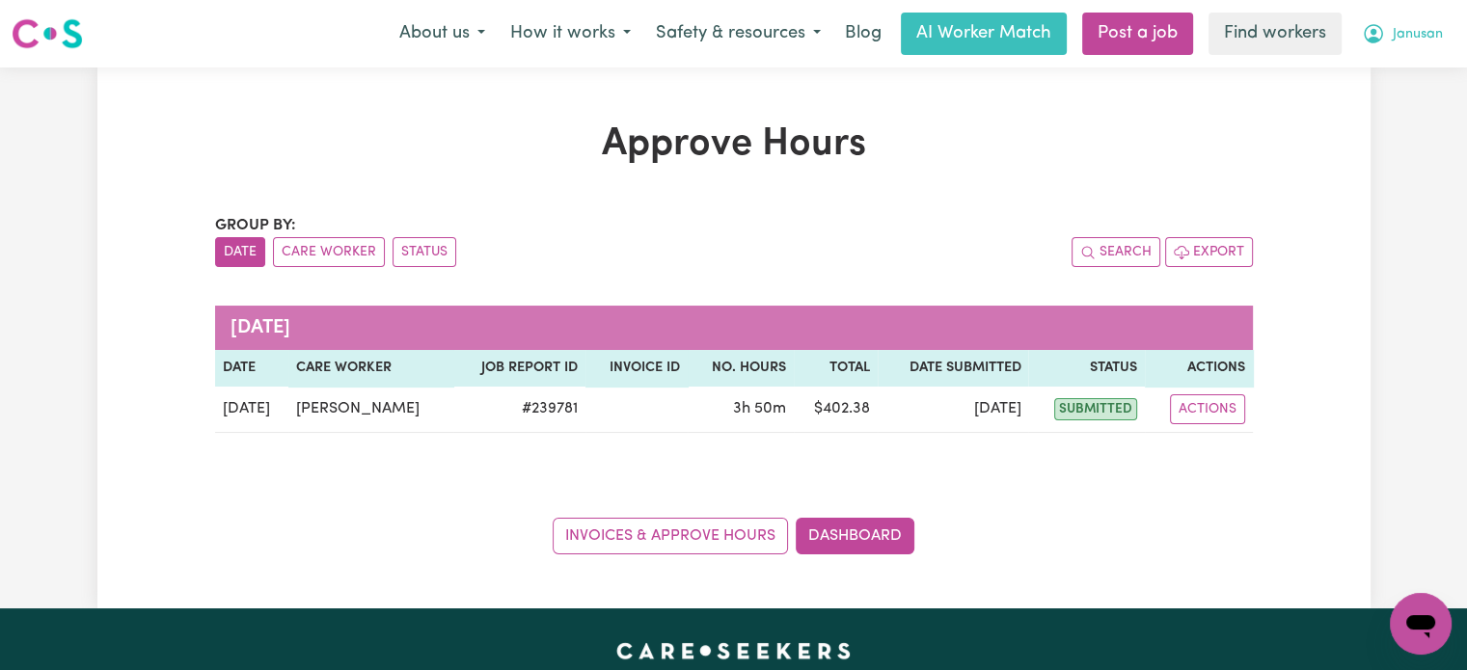
click at [1379, 26] on icon "My Account" at bounding box center [1373, 33] width 23 height 23
click at [1397, 74] on link "My Dashboard" at bounding box center [1378, 75] width 152 height 37
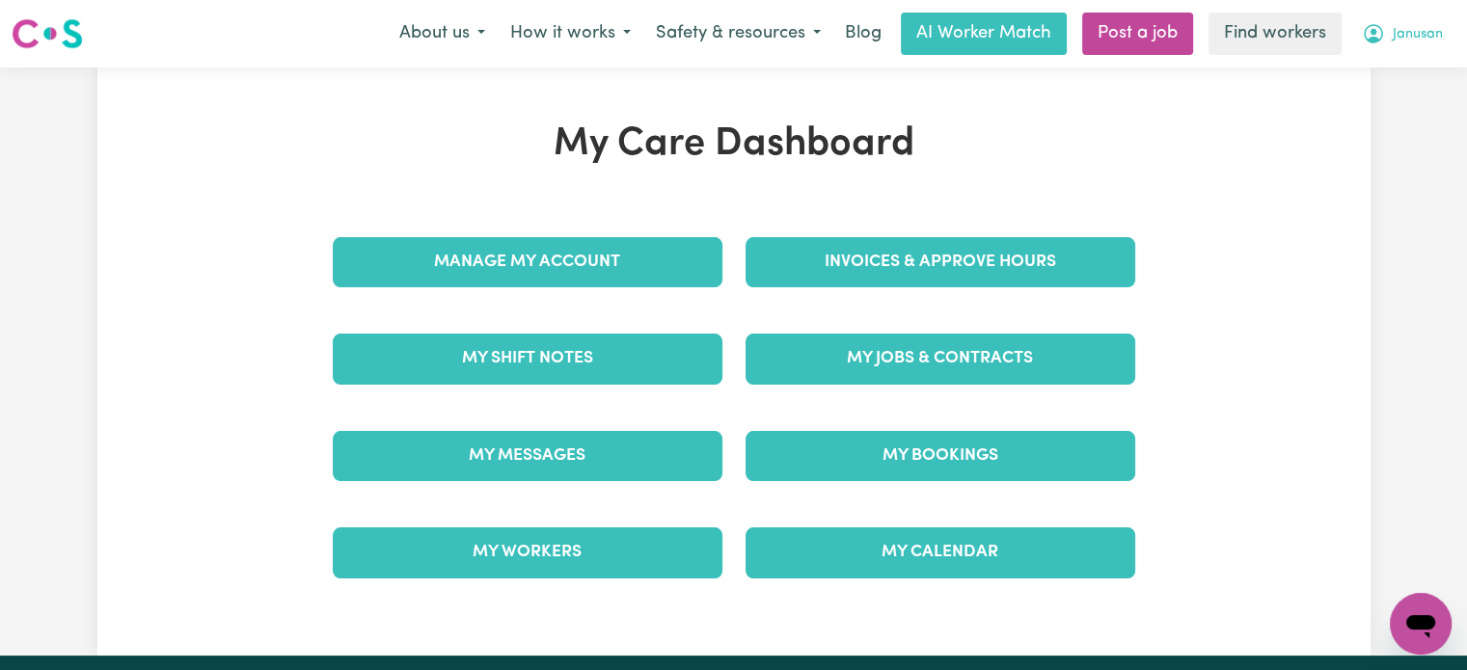
click at [1393, 43] on span "Janusan" at bounding box center [1418, 34] width 50 height 21
click at [1364, 130] on div "My Care Dashboard Manage My Account Invoices & Approve Hours My Shift Notes My …" at bounding box center [733, 362] width 1273 height 480
click at [1400, 47] on button "Janusan" at bounding box center [1402, 34] width 106 height 41
click at [1374, 111] on link "Logout" at bounding box center [1378, 111] width 152 height 37
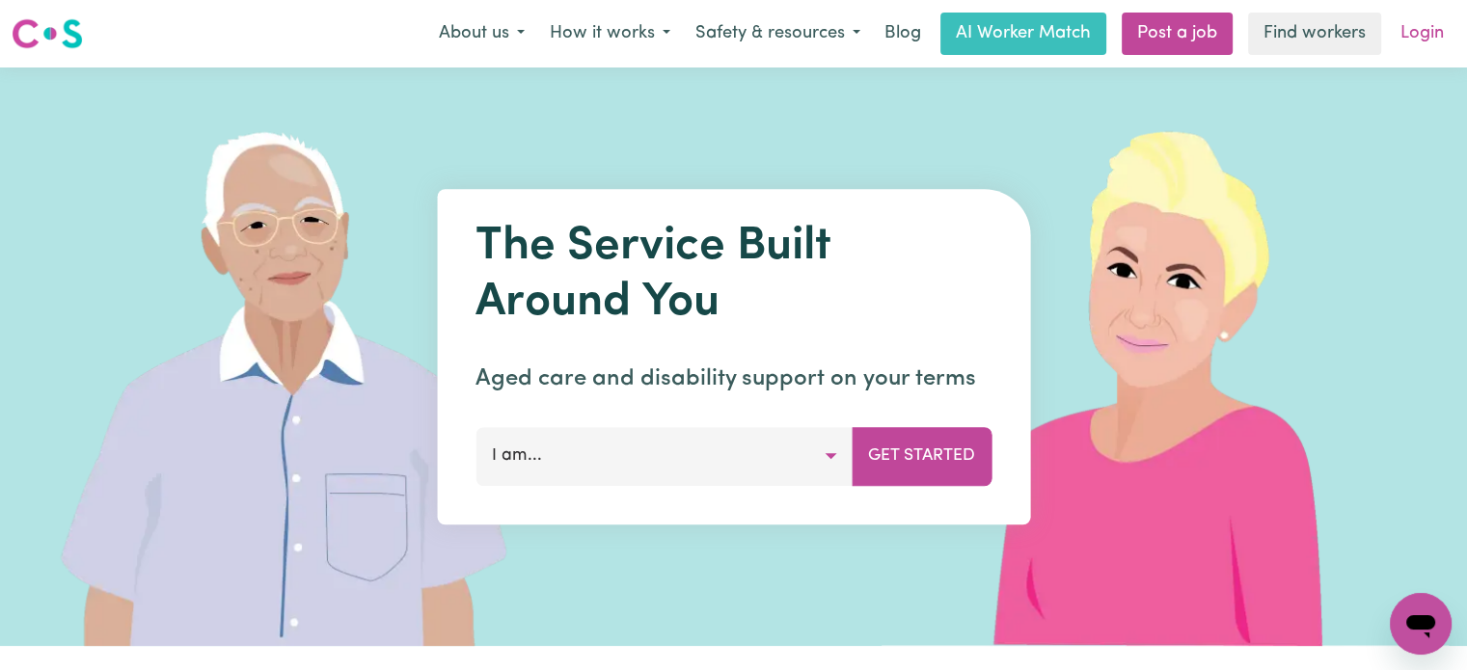
click at [1415, 41] on link "Login" at bounding box center [1422, 34] width 67 height 42
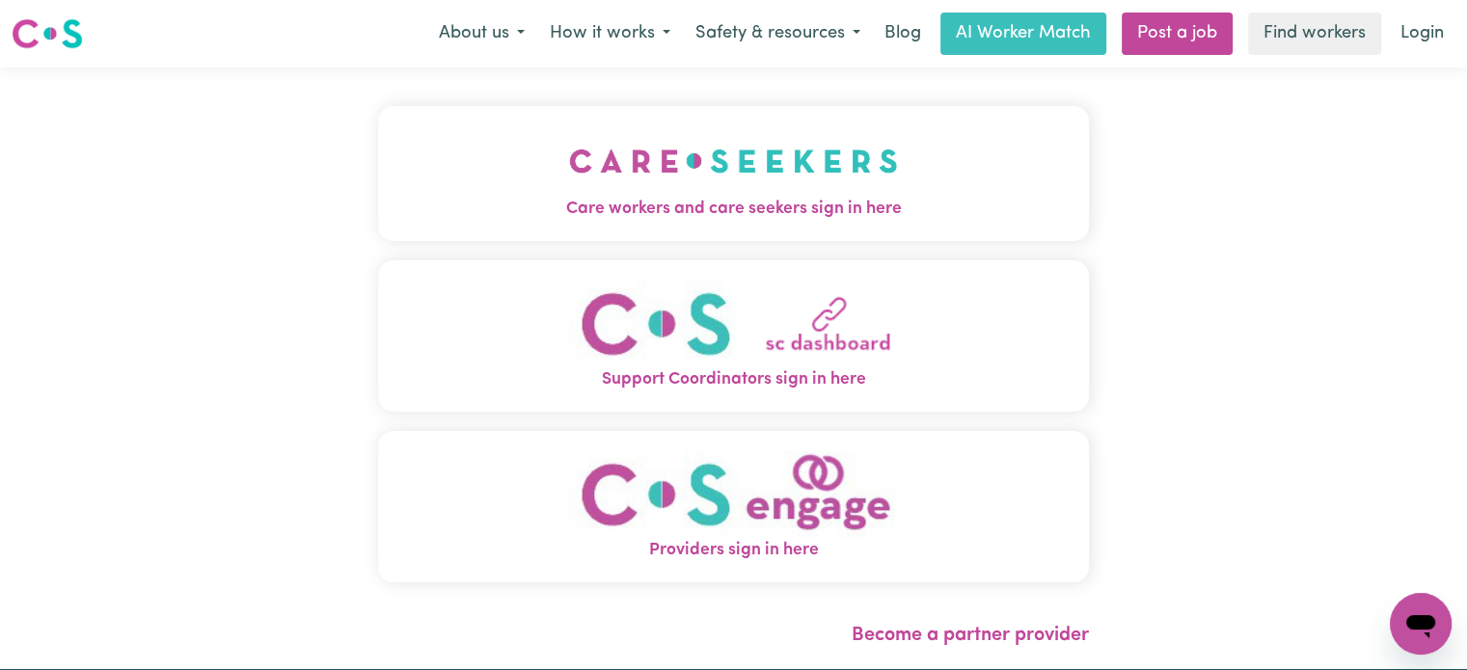
click at [553, 210] on span "Care workers and care seekers sign in here" at bounding box center [733, 209] width 711 height 25
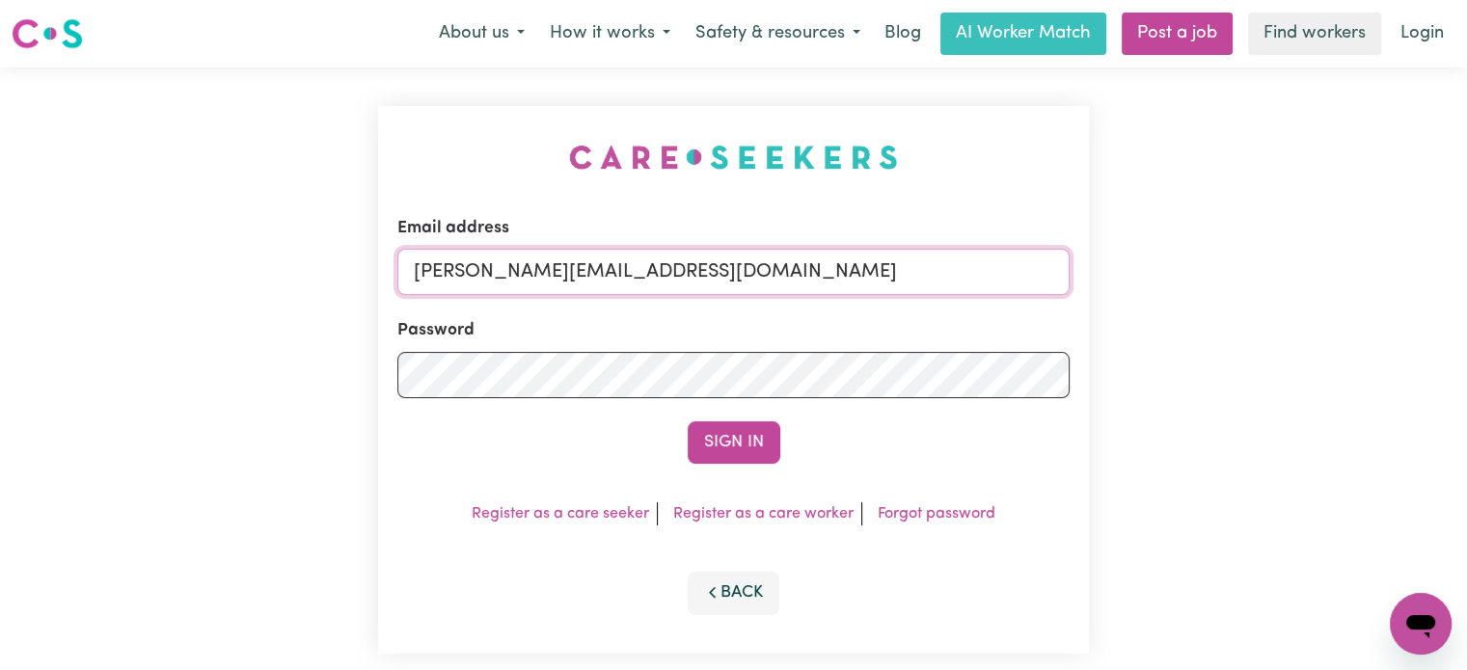
click at [756, 277] on input "[PERSON_NAME][EMAIL_ADDRESS][DOMAIN_NAME]" at bounding box center [733, 272] width 672 height 46
drag, startPoint x: 513, startPoint y: 262, endPoint x: 876, endPoint y: 291, distance: 363.7
click at [876, 291] on input "[EMAIL_ADDRESS][DOMAIN_NAME]" at bounding box center [733, 272] width 672 height 46
click at [688, 421] on button "Sign In" at bounding box center [734, 442] width 93 height 42
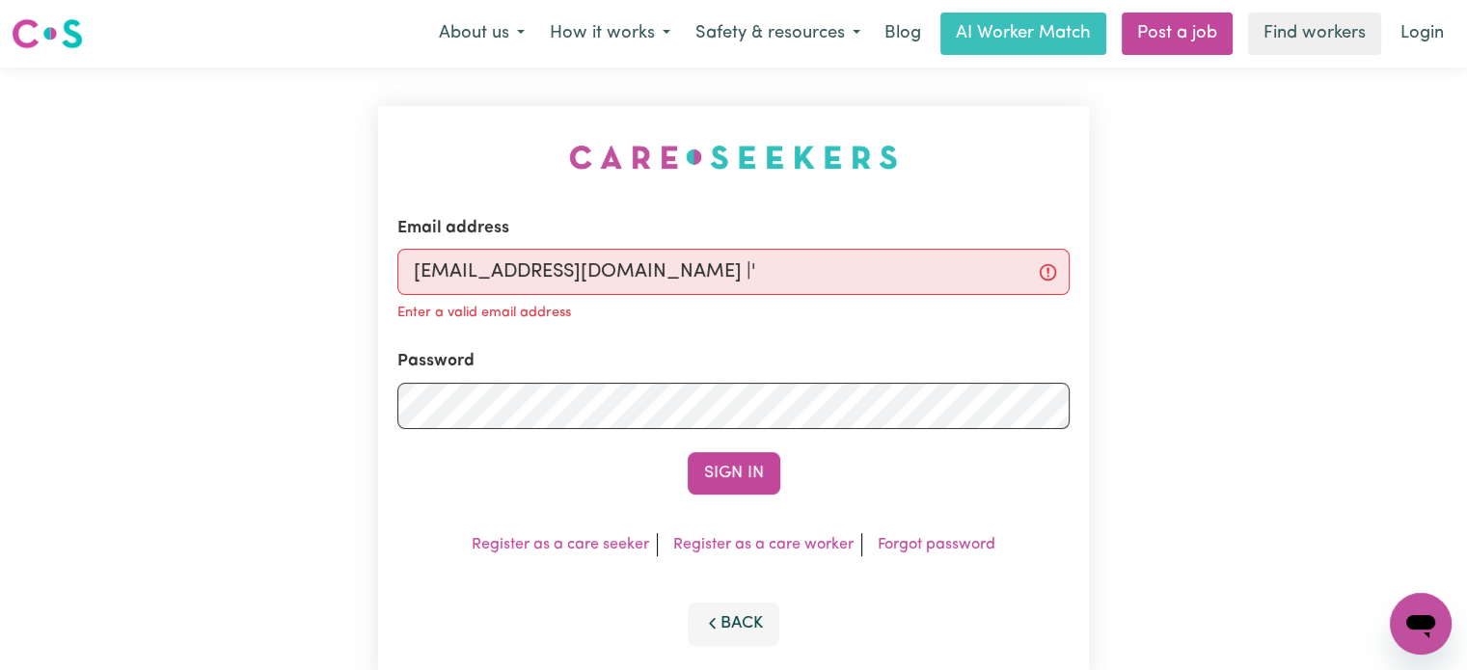
click at [649, 284] on input "[EMAIL_ADDRESS][DOMAIN_NAME] |'" at bounding box center [733, 272] width 672 height 46
type input "s"
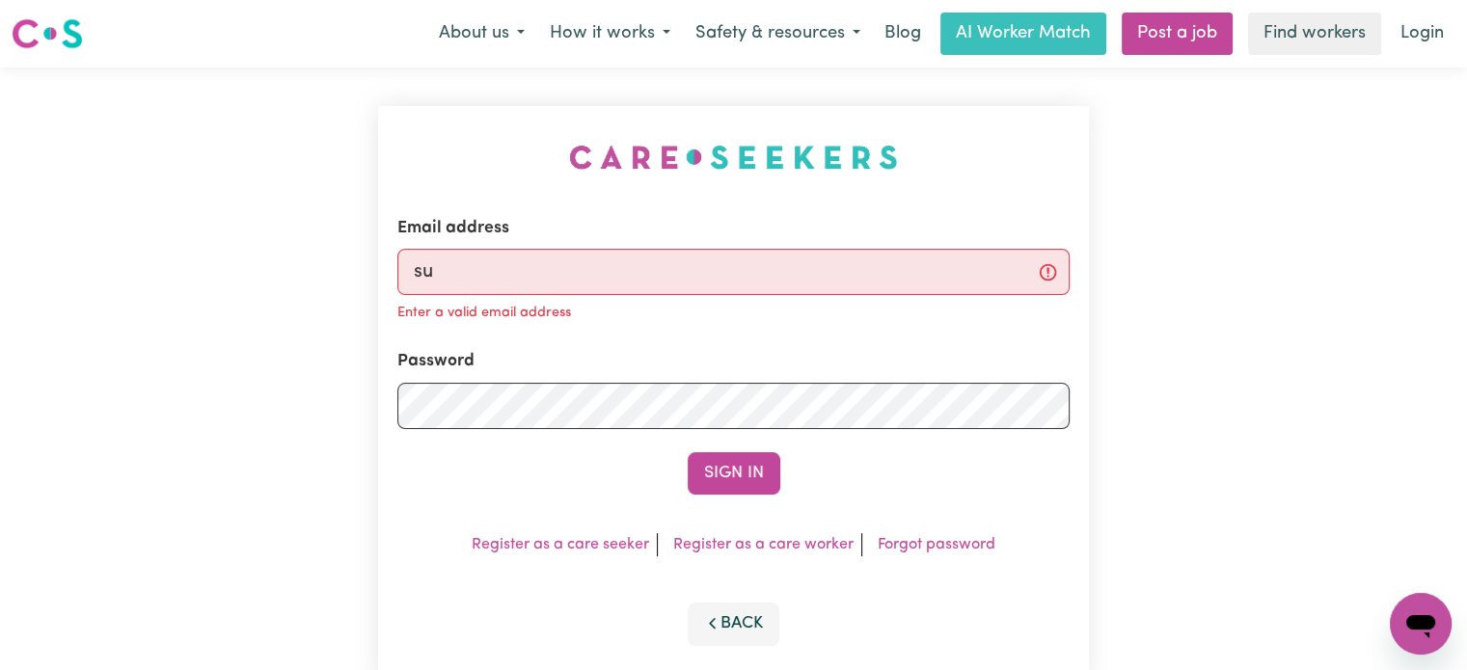
type input "s"
type input "[PERSON_NAME][EMAIL_ADDRESS][DOMAIN_NAME]"
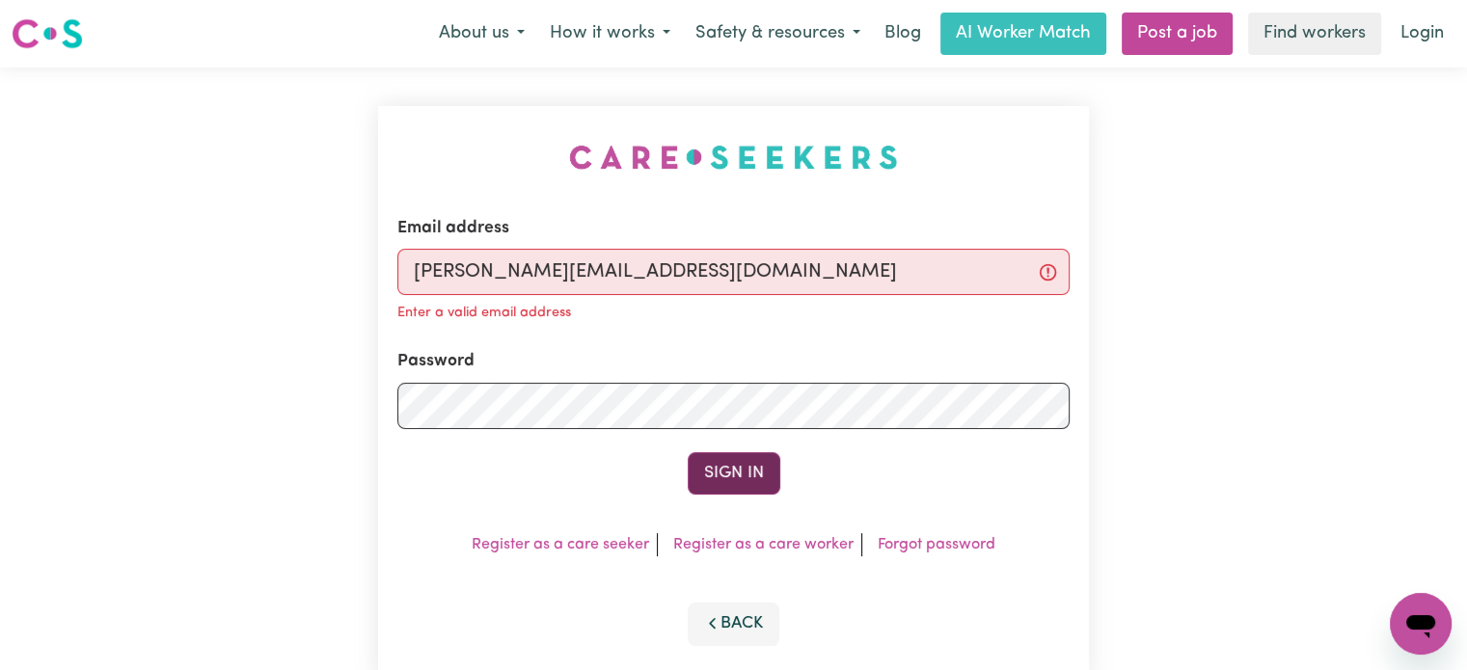
click at [731, 471] on button "Sign In" at bounding box center [734, 473] width 93 height 42
